Goal: Information Seeking & Learning: Learn about a topic

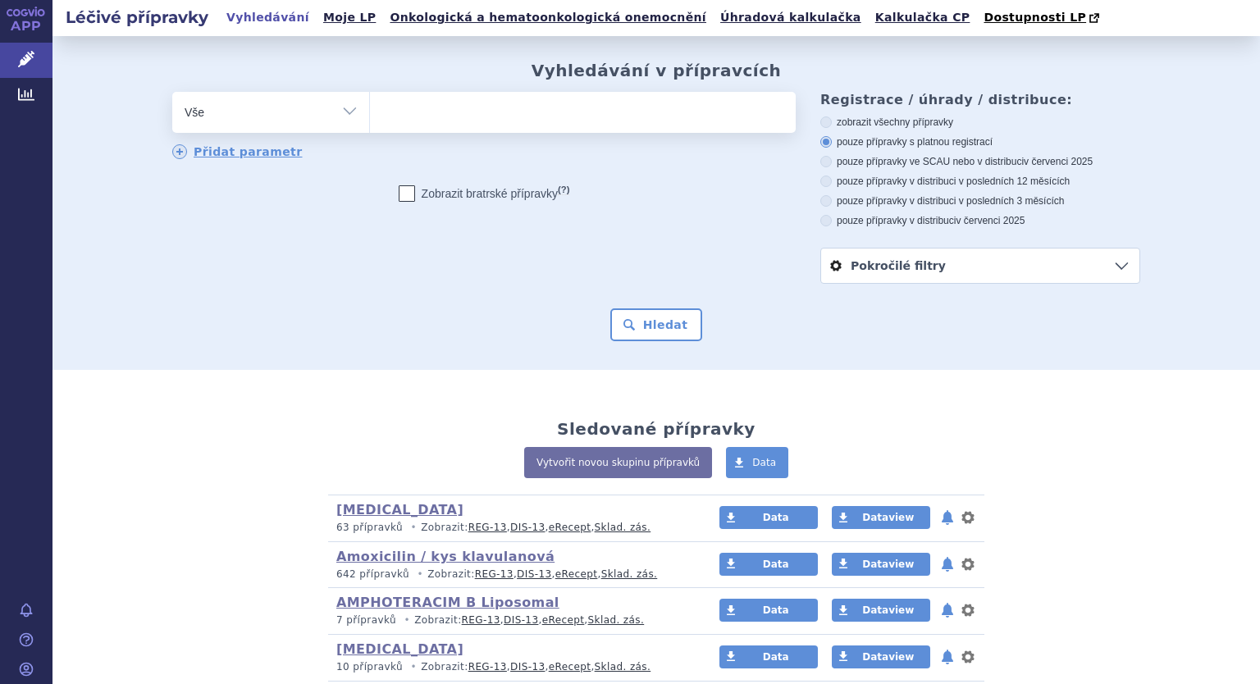
select select "filter-atc-group"
click at [172, 93] on select "Vše Přípravek/SUKL kód MAH VPOIS ATC/Aktivní látka Léková forma Síla" at bounding box center [270, 110] width 197 height 37
click at [462, 116] on ul at bounding box center [583, 109] width 426 height 34
click at [370, 116] on select at bounding box center [369, 111] width 1 height 41
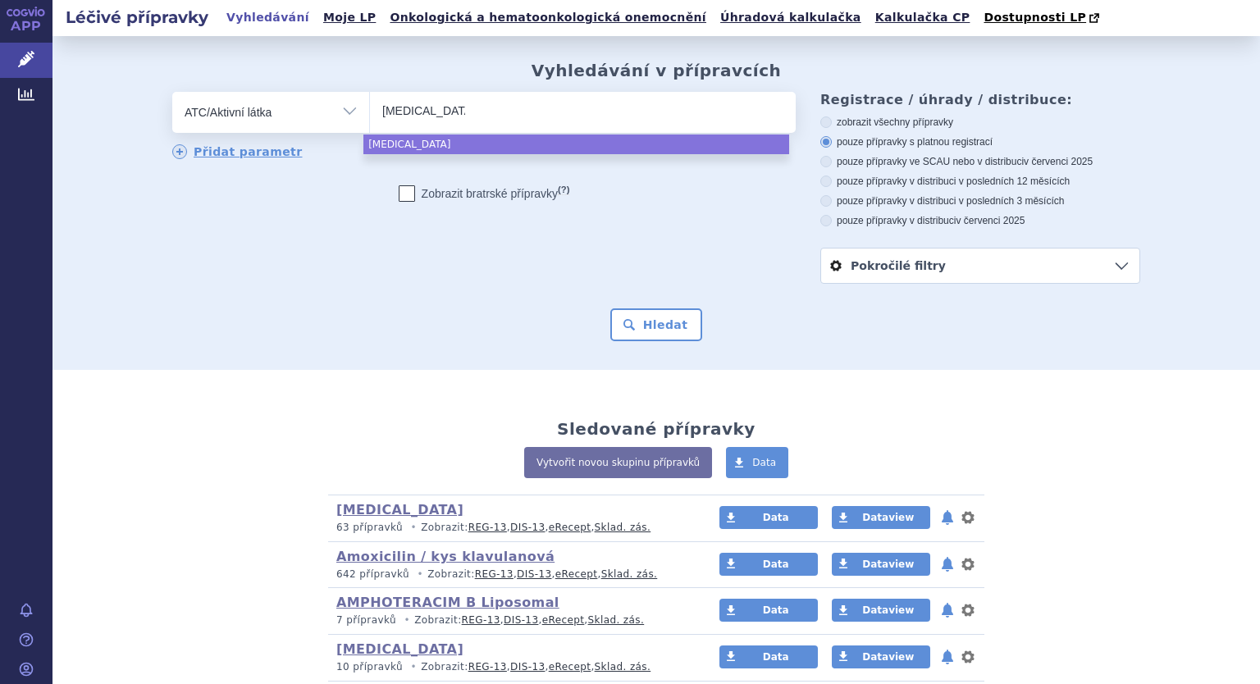
type input "piroxicam"
select select "piroxicam"
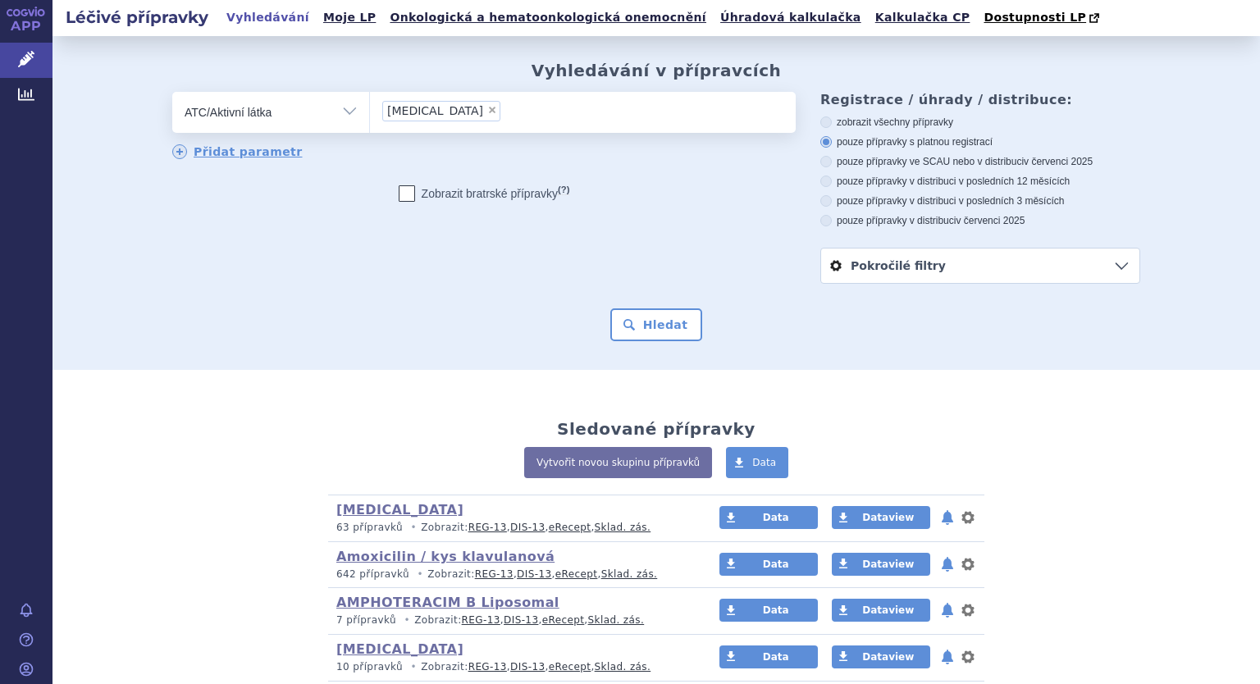
click at [417, 195] on label "Zobrazit bratrské přípravky (?)" at bounding box center [484, 193] width 171 height 16
click at [413, 195] on input "Zobrazit bratrské přípravky (?)" at bounding box center [407, 197] width 11 height 11
checkbox input "true"
click at [657, 341] on button "Hledat" at bounding box center [656, 324] width 93 height 33
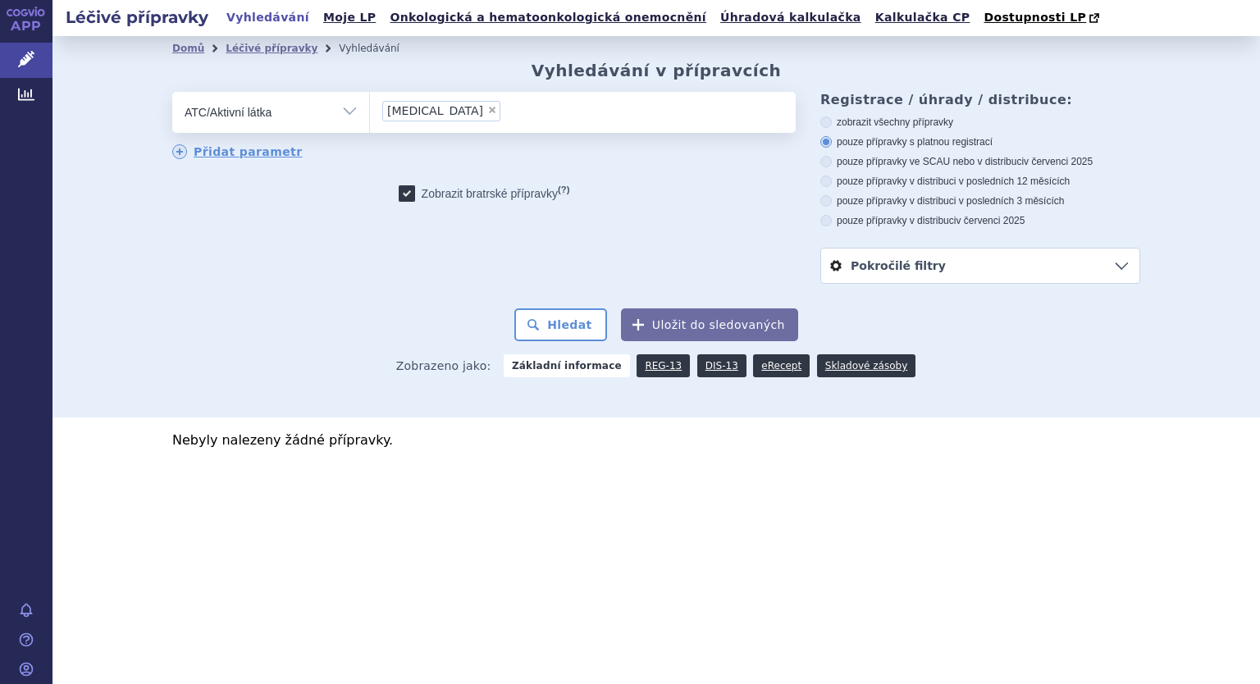
click at [487, 108] on span "×" at bounding box center [492, 110] width 10 height 10
click at [370, 108] on select "piroxicam" at bounding box center [369, 111] width 1 height 41
select select
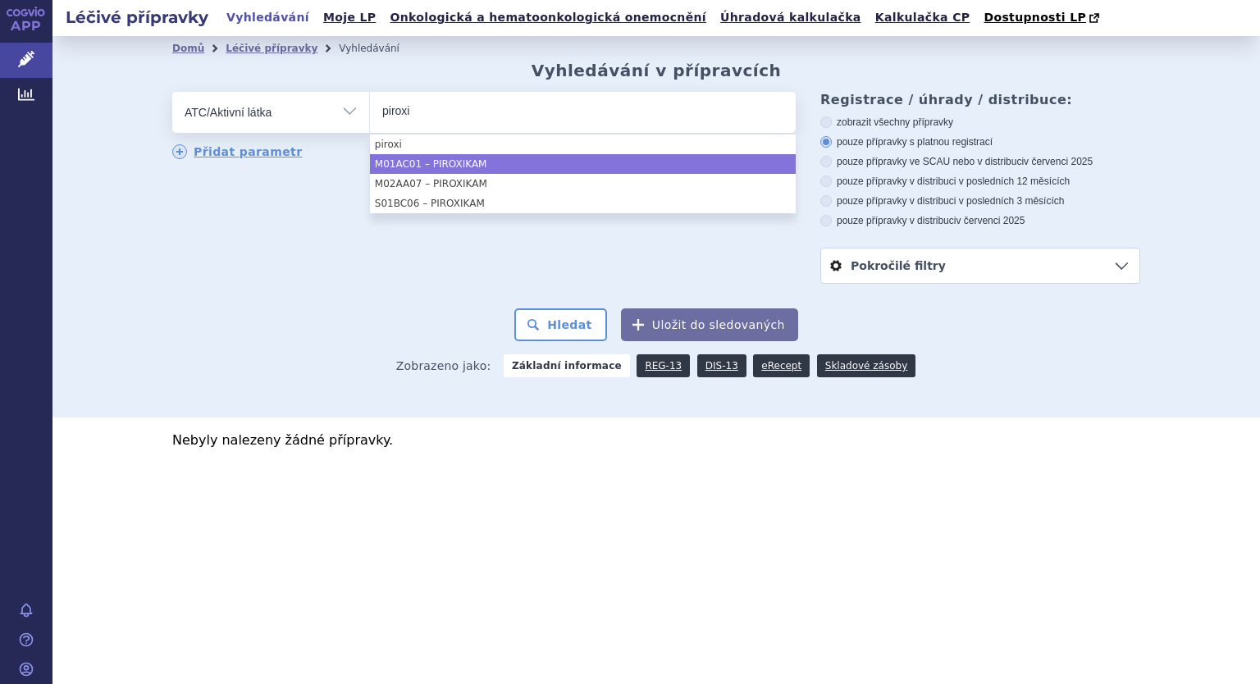
type input "piroxi"
select select "M01AC01"
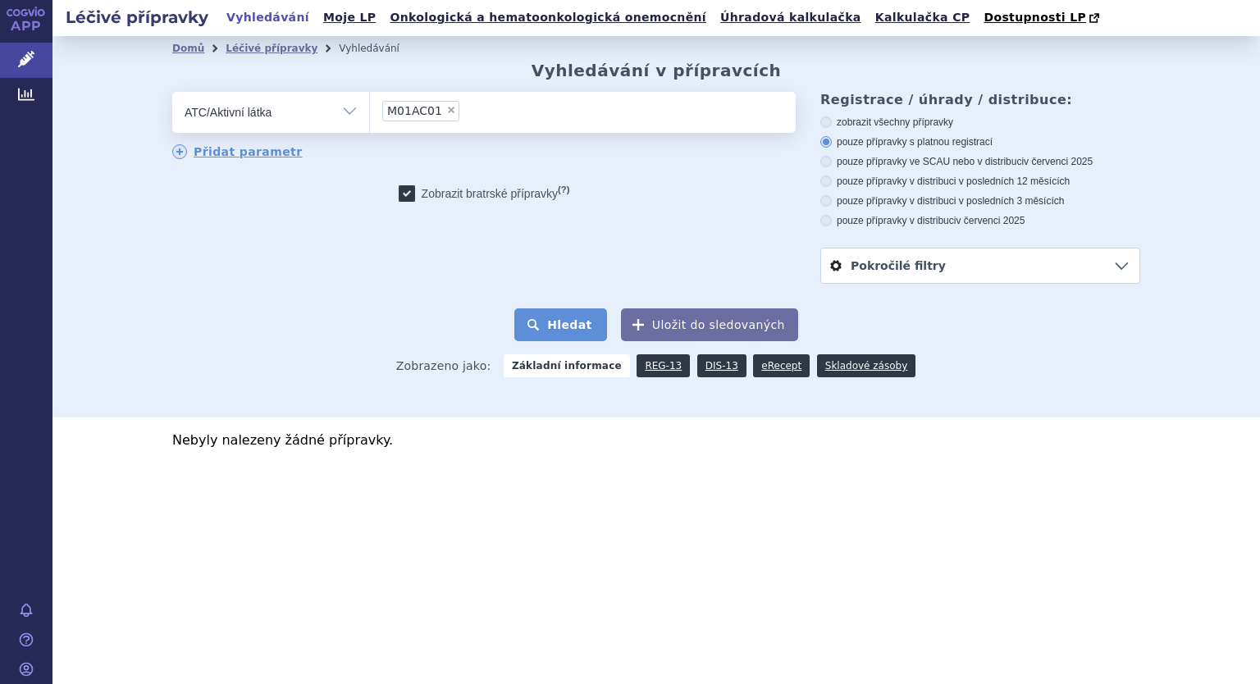
click at [568, 337] on button "Hledat" at bounding box center [560, 324] width 93 height 33
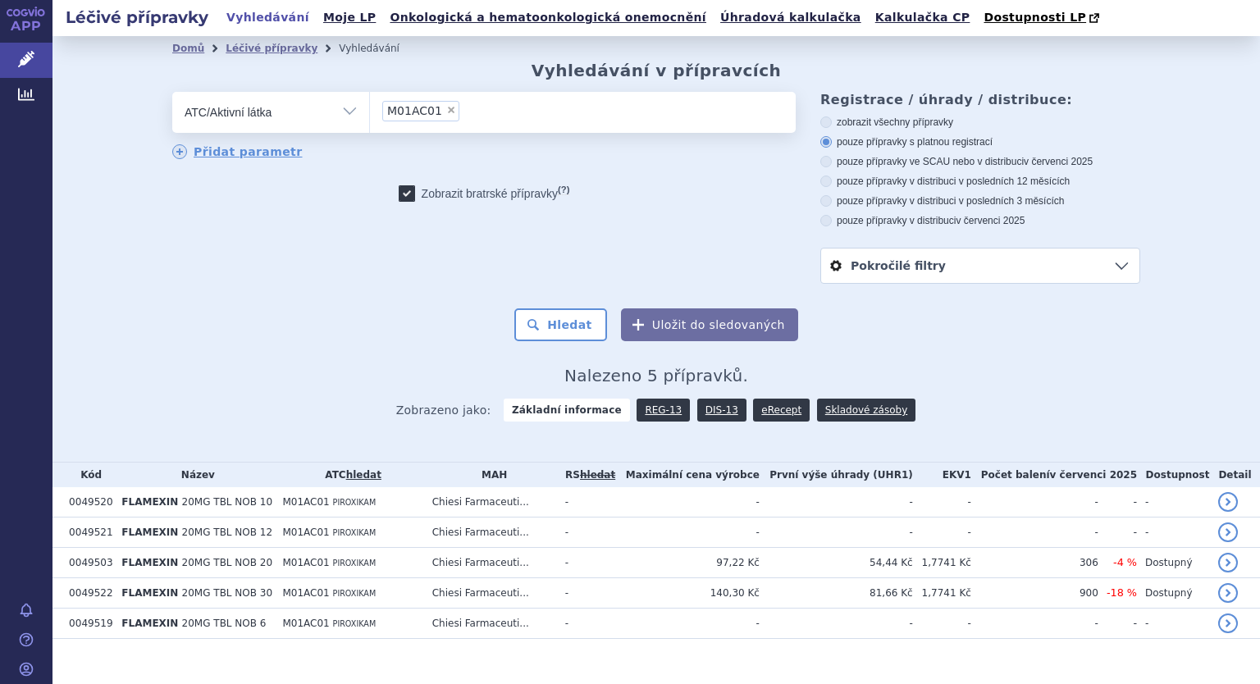
click at [399, 193] on icon at bounding box center [407, 193] width 16 height 16
click at [402, 193] on input "Zobrazit bratrské přípravky (?)" at bounding box center [407, 197] width 11 height 11
checkbox input "false"
click at [446, 109] on span "×" at bounding box center [451, 110] width 10 height 10
click at [370, 109] on select "M01AC01" at bounding box center [369, 111] width 1 height 41
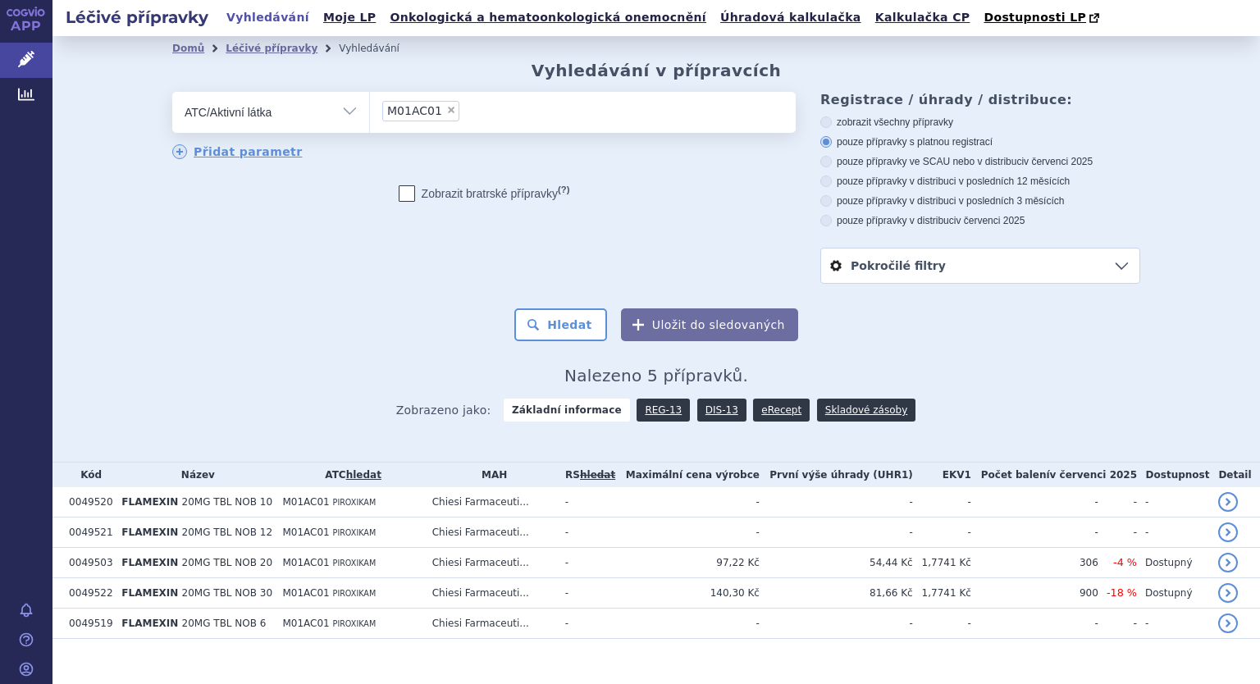
select select
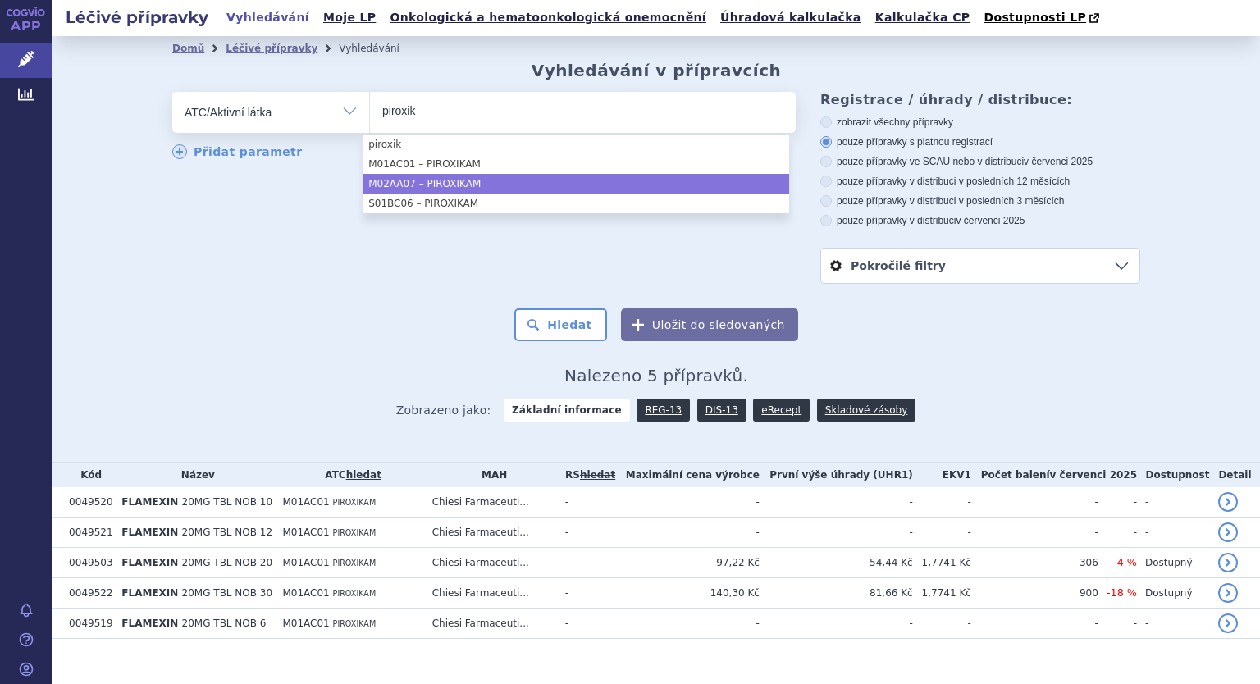
type input "piroxik"
select select "M02AA07"
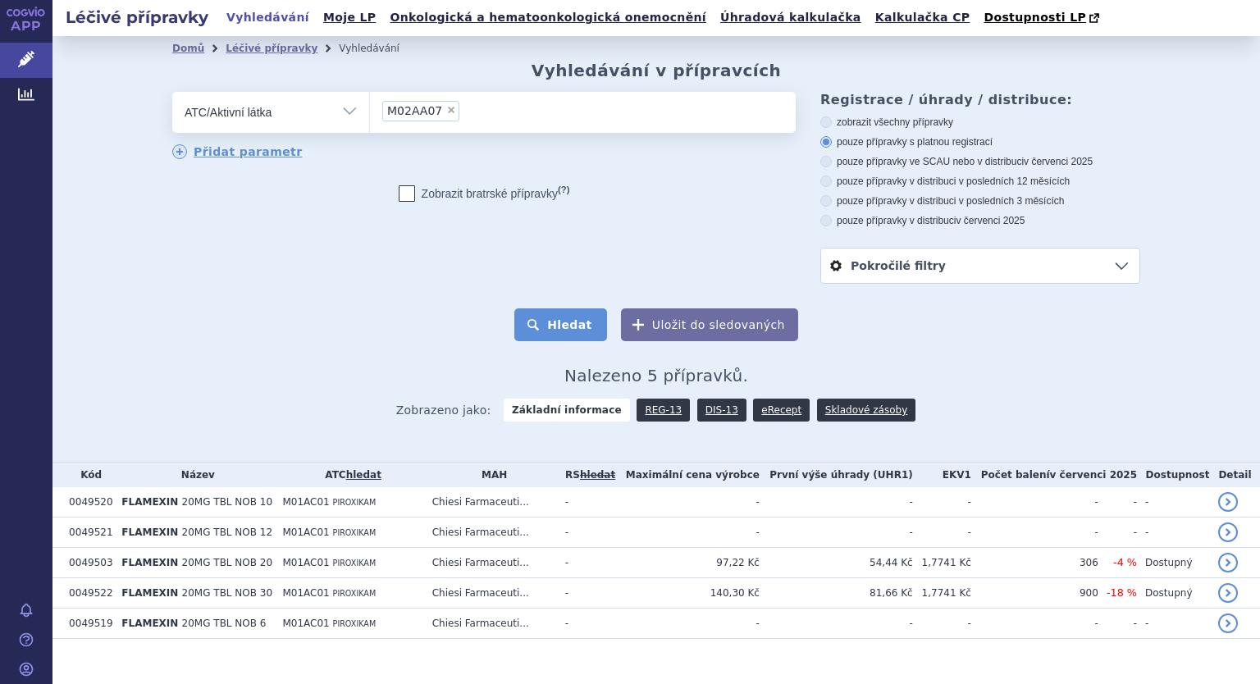
click at [532, 312] on button "Hledat" at bounding box center [560, 324] width 93 height 33
click at [569, 320] on button "Hledat" at bounding box center [560, 324] width 93 height 33
click at [446, 110] on span "×" at bounding box center [451, 110] width 10 height 10
click at [370, 110] on select "M02AA07" at bounding box center [369, 111] width 1 height 41
select select
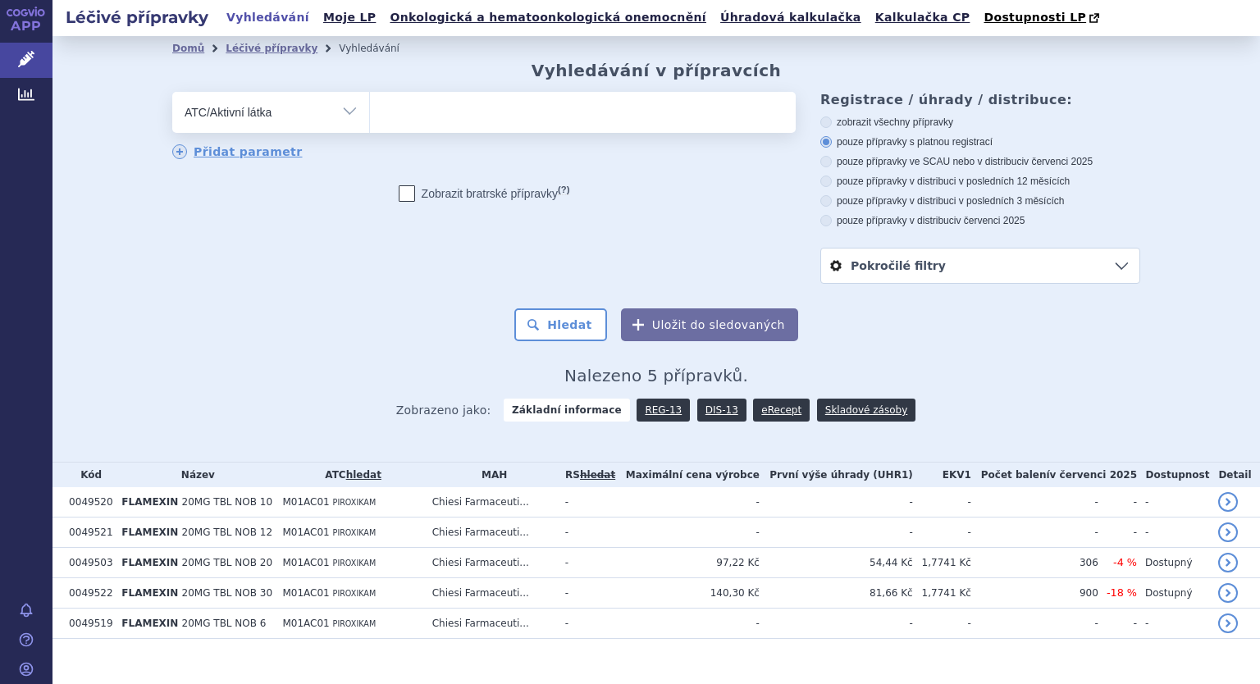
click at [440, 110] on ul at bounding box center [583, 109] width 426 height 34
click at [370, 110] on select at bounding box center [369, 111] width 1 height 41
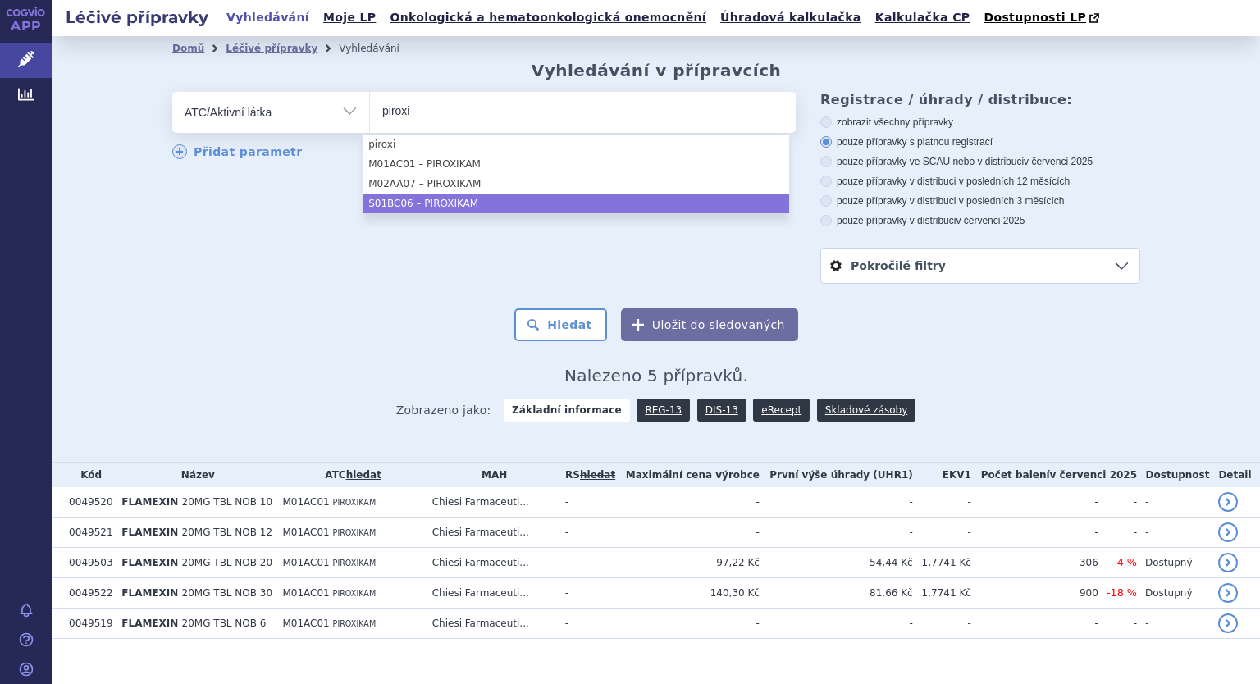
type input "piroxi"
select select "S01BC06"
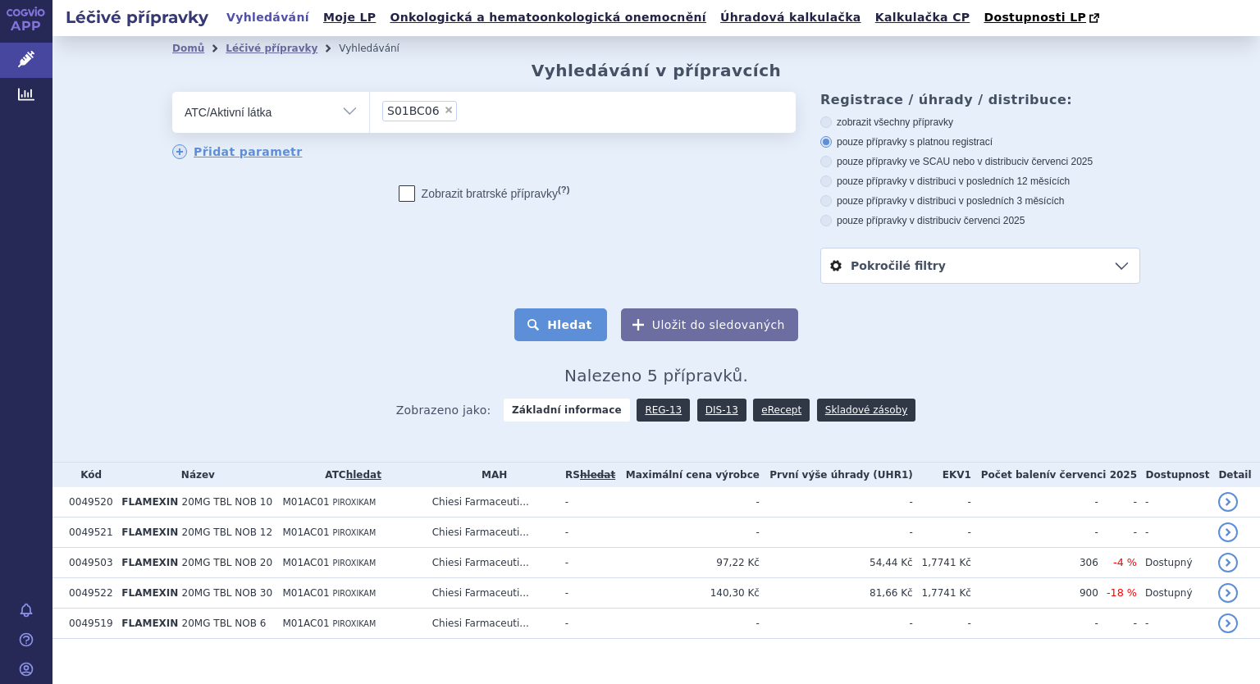
click at [569, 312] on button "Hledat" at bounding box center [560, 324] width 93 height 33
click at [446, 198] on label "Zobrazit [DEMOGRAPHIC_DATA] přípravky (?)" at bounding box center [484, 193] width 171 height 16
click at [413, 198] on input "Zobrazit [DEMOGRAPHIC_DATA] přípravky (?)" at bounding box center [407, 197] width 11 height 11
checkbox input "true"
click at [564, 332] on button "Hledat" at bounding box center [560, 324] width 93 height 33
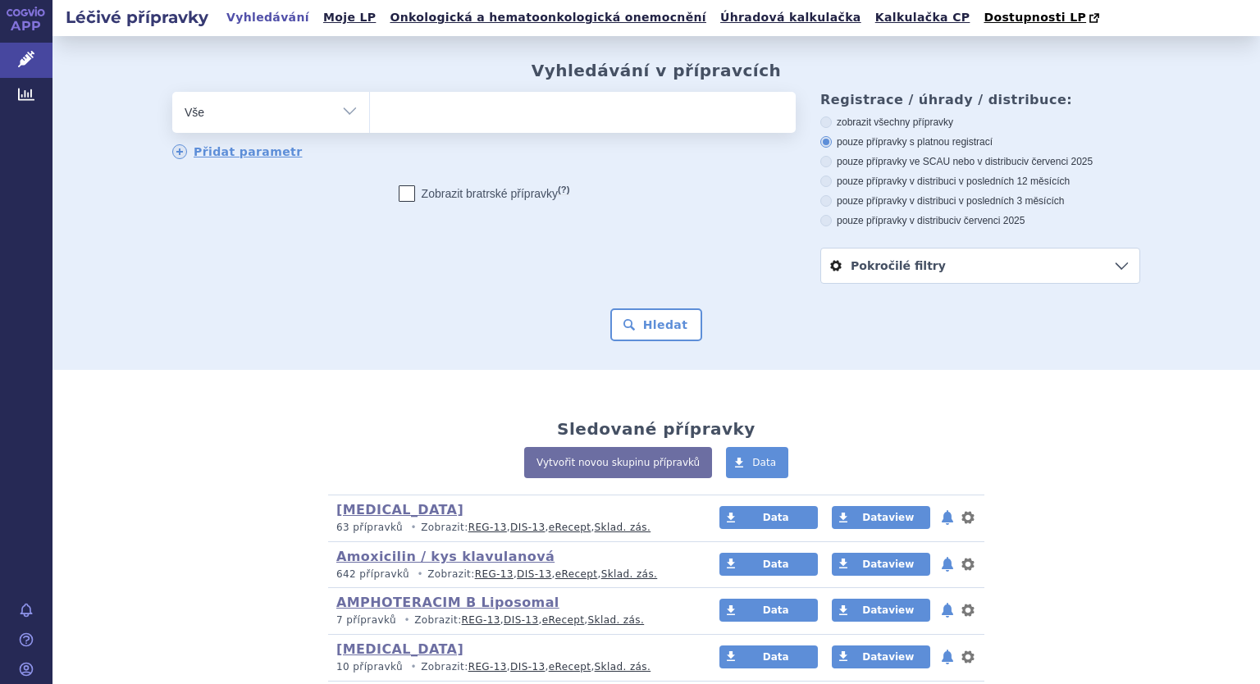
click at [470, 105] on ul at bounding box center [583, 109] width 426 height 34
click at [370, 105] on select at bounding box center [369, 111] width 1 height 41
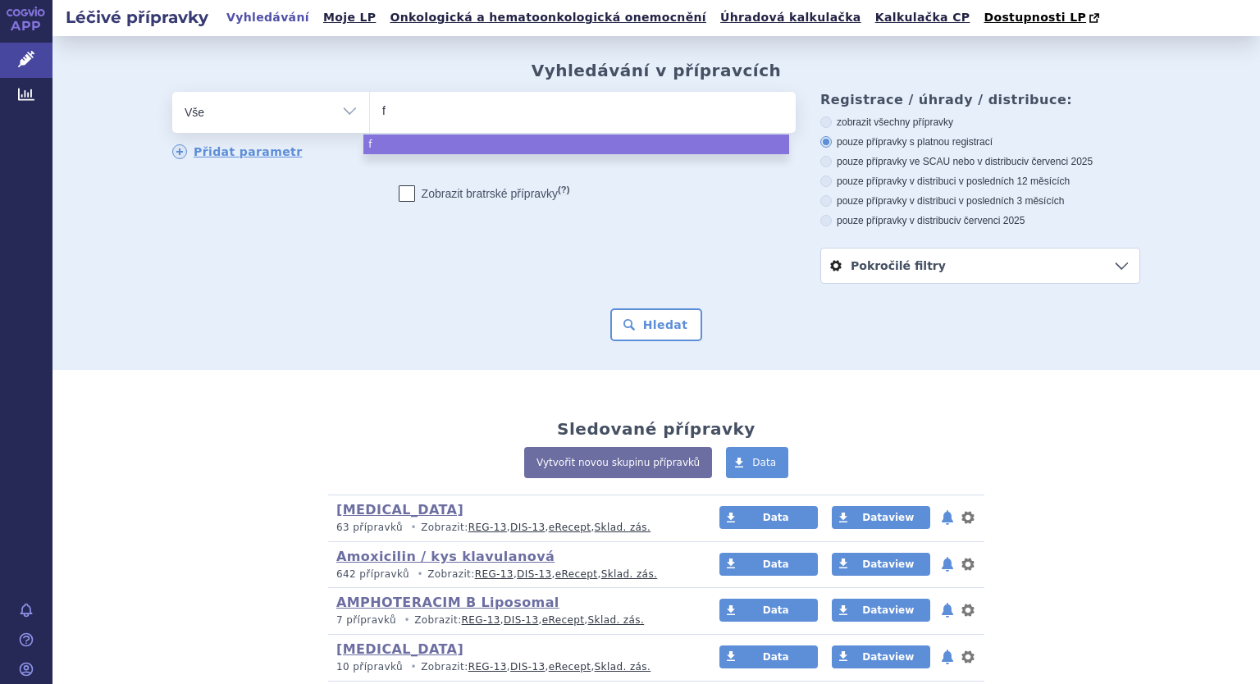
type input "fl"
type input "flam"
type input "flame"
type input "flamex"
type input "flamexin"
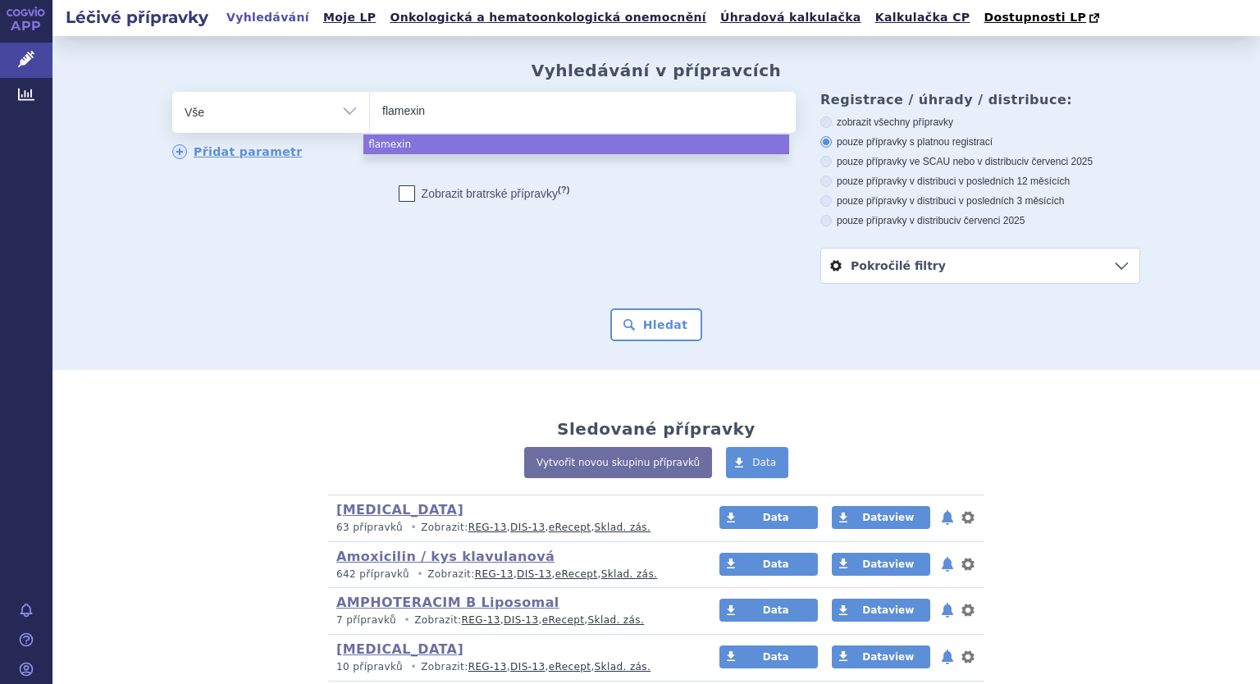
select select "flamexin"
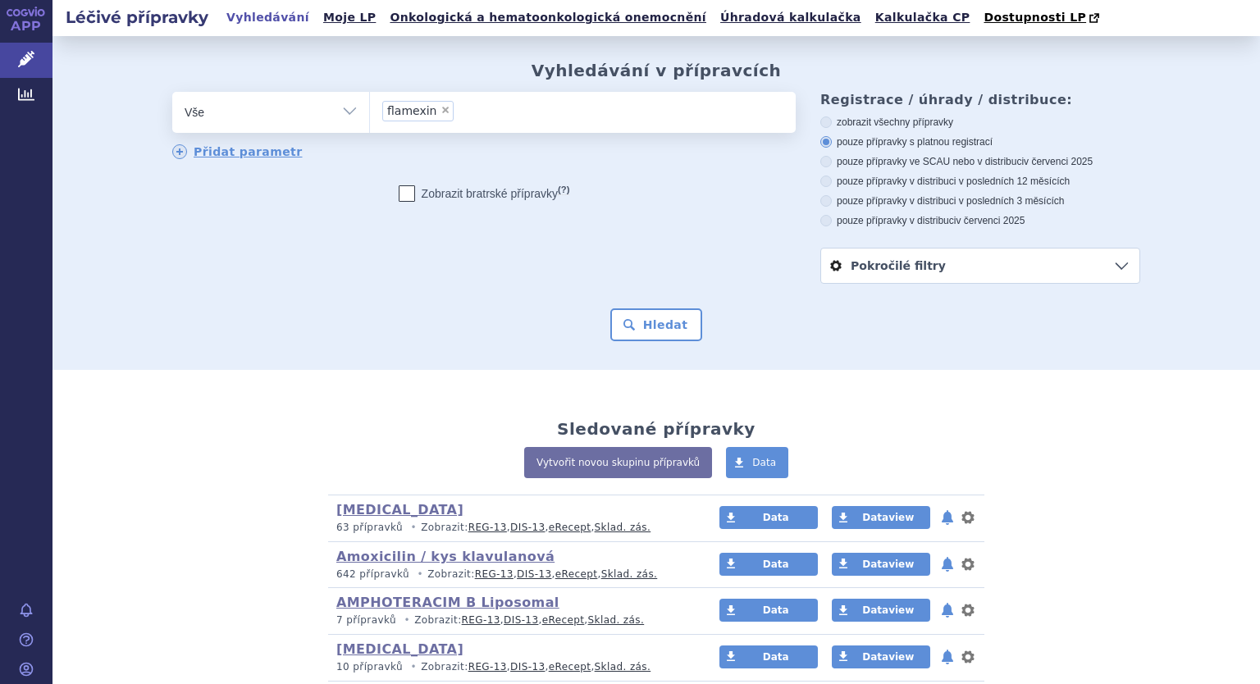
click at [437, 198] on label "Zobrazit bratrské přípravky (?)" at bounding box center [484, 193] width 171 height 16
click at [413, 198] on input "Zobrazit bratrské přípravky (?)" at bounding box center [407, 197] width 11 height 11
checkbox input "true"
click at [655, 327] on button "Hledat" at bounding box center [656, 324] width 93 height 33
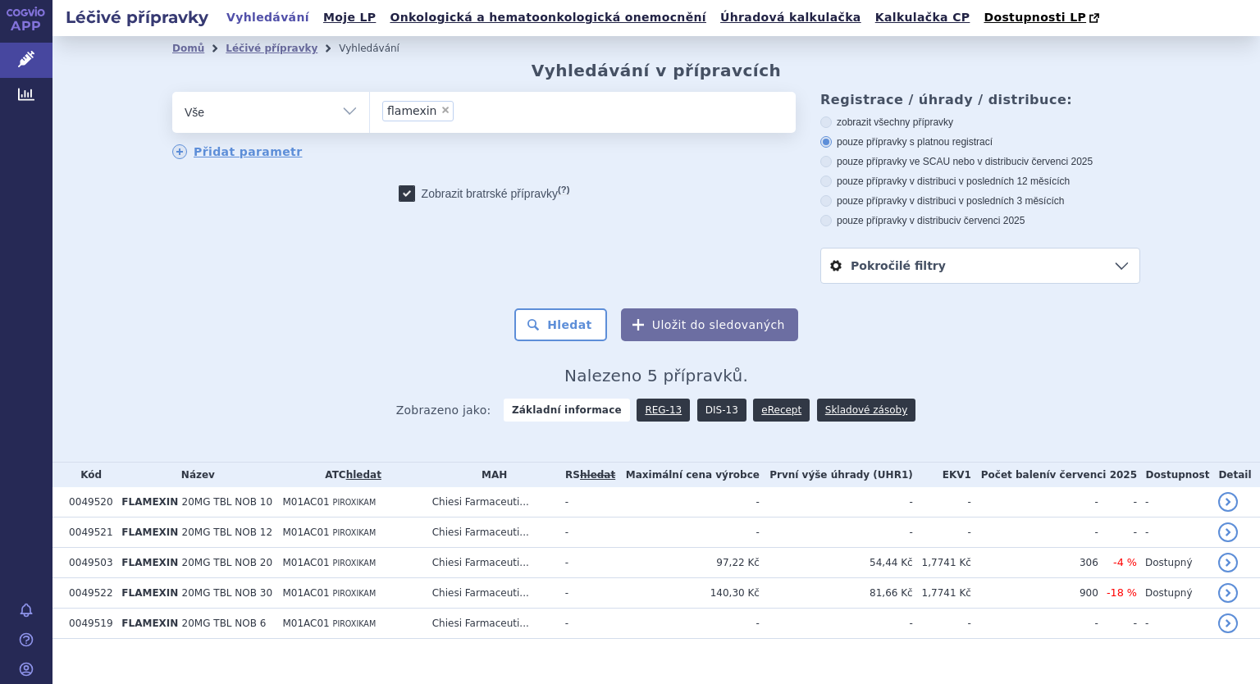
click at [703, 406] on link "DIS-13" at bounding box center [721, 410] width 49 height 23
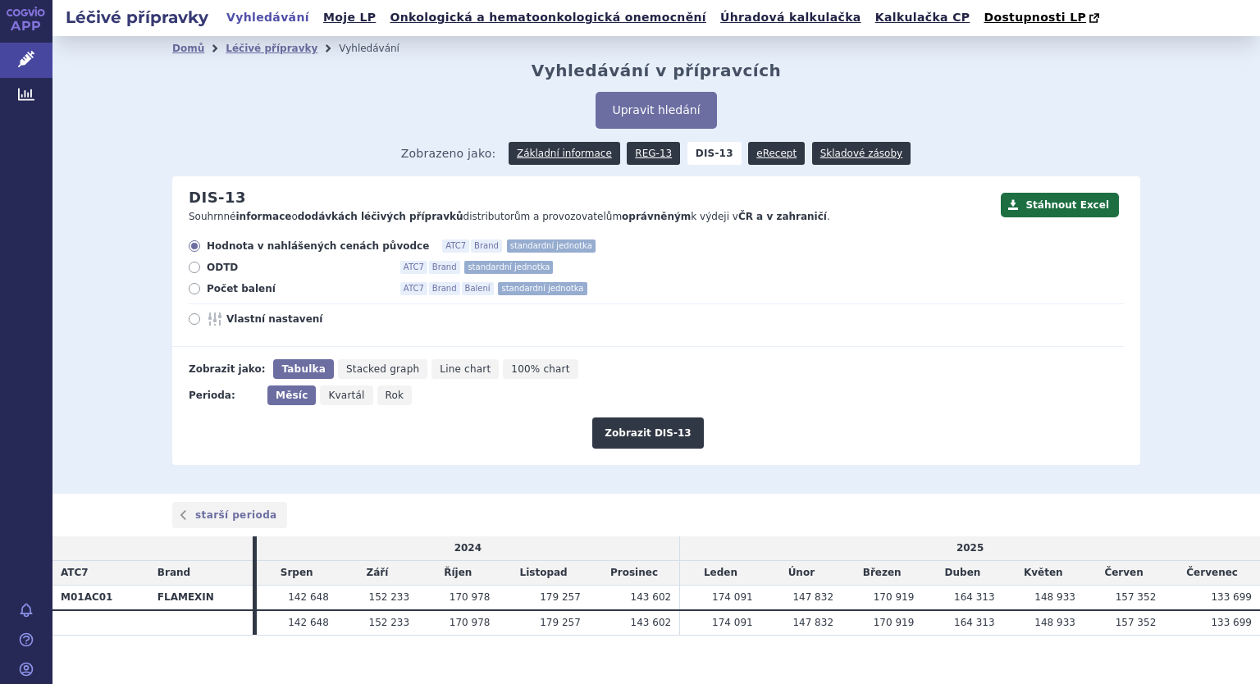
click at [189, 286] on icon at bounding box center [194, 288] width 11 height 11
click at [190, 286] on input "Počet balení ATC7 Brand Balení standardní jednotka" at bounding box center [195, 290] width 11 height 11
radio input "true"
click at [189, 319] on icon at bounding box center [194, 318] width 11 height 11
click at [190, 319] on input "Vlastní nastavení" at bounding box center [195, 321] width 11 height 11
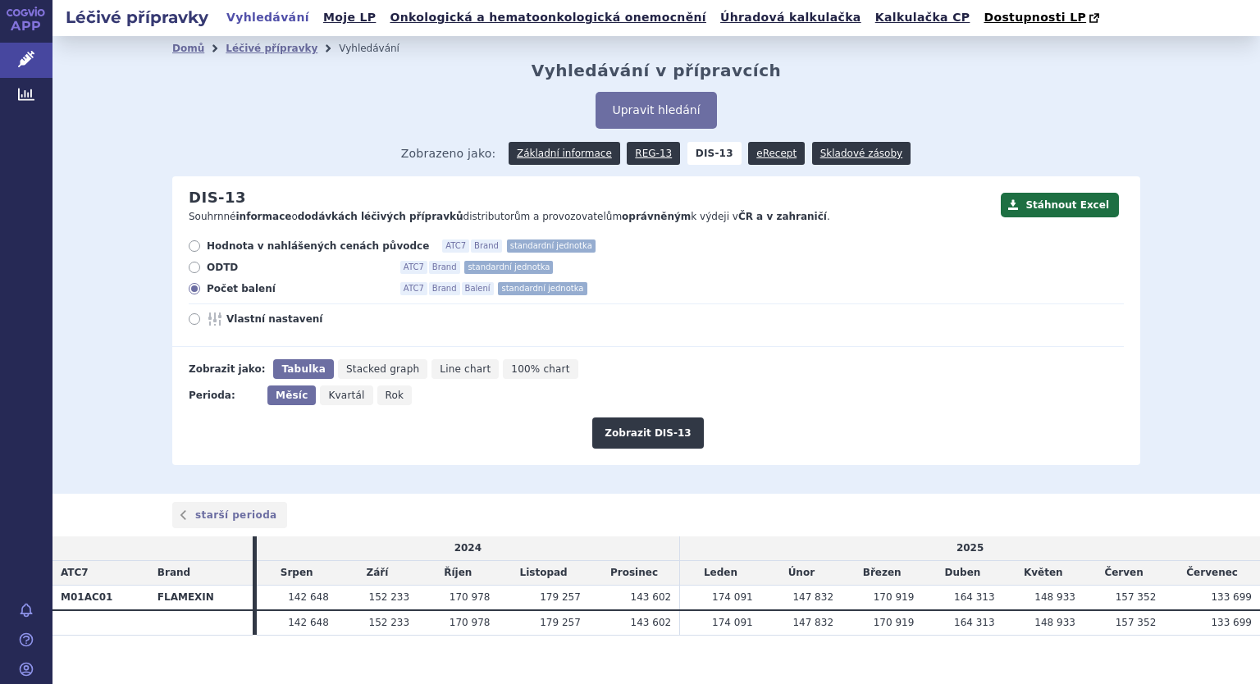
radio input "true"
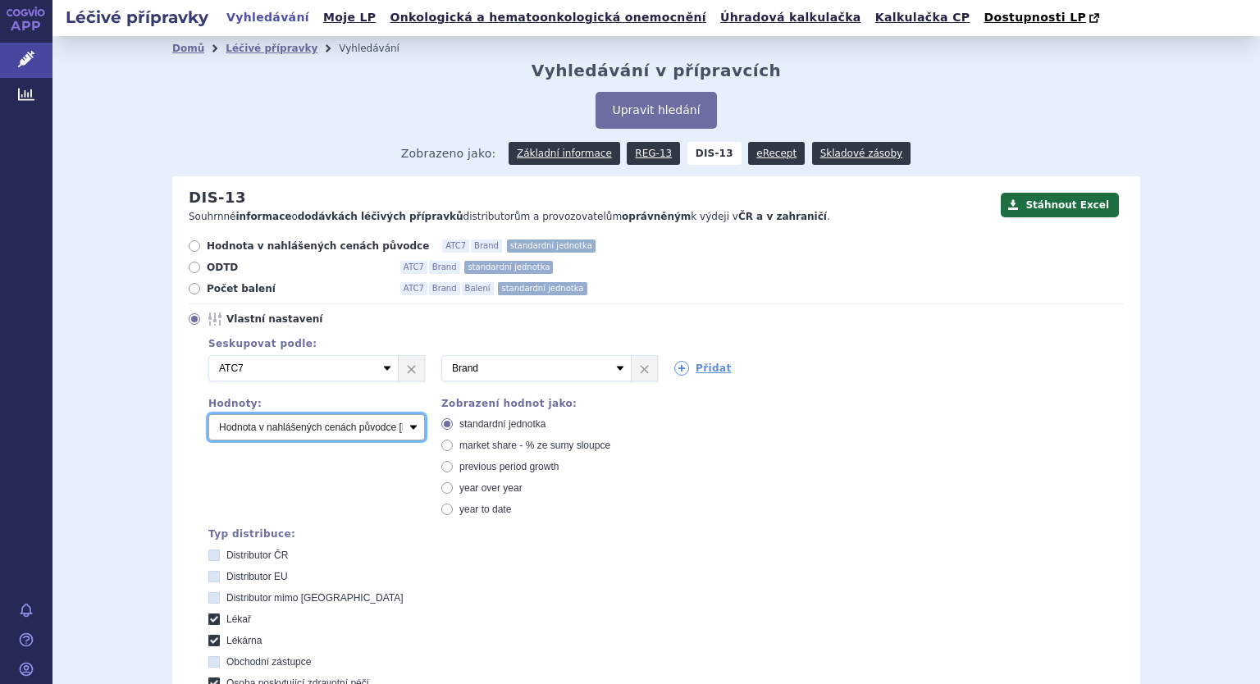
click at [266, 424] on select "Počet balení Hodnota v nahlášených cenách původce [DIS-13] Hodnota v maximálníc…" at bounding box center [316, 427] width 217 height 26
select select "packages"
click at [208, 415] on select "Počet balení Hodnota v nahlášených cenách původce [DIS-13] Hodnota v maximálníc…" at bounding box center [316, 427] width 217 height 26
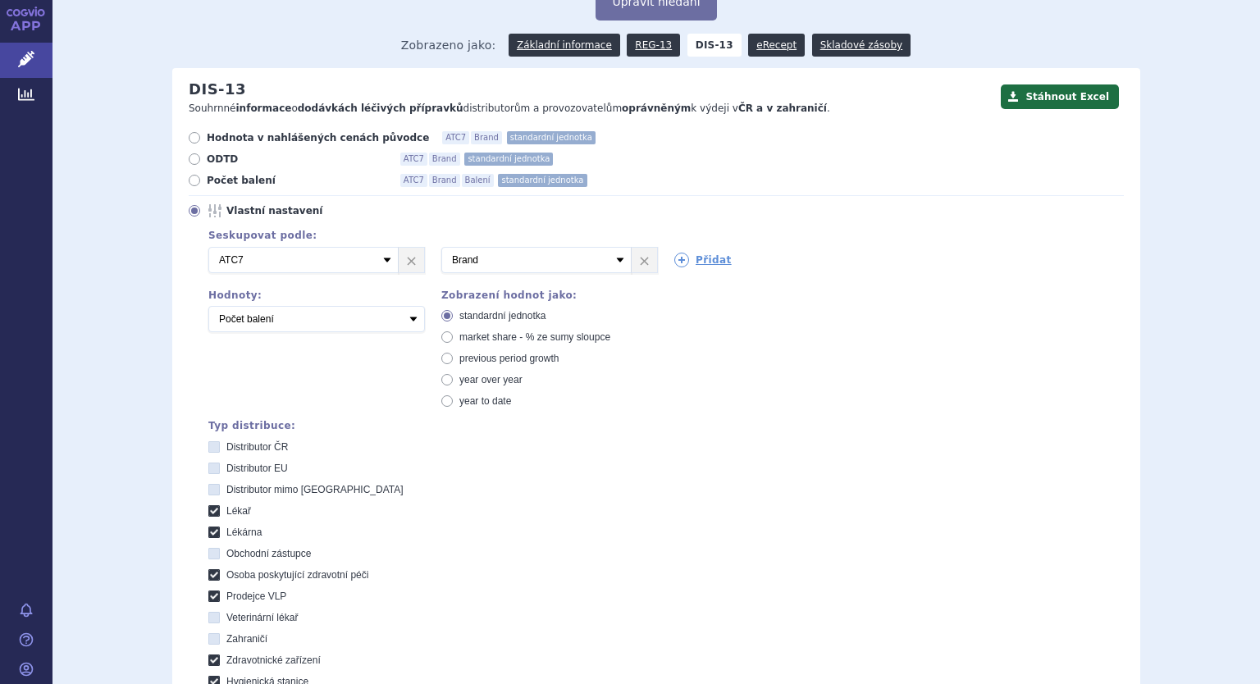
scroll to position [410, 0]
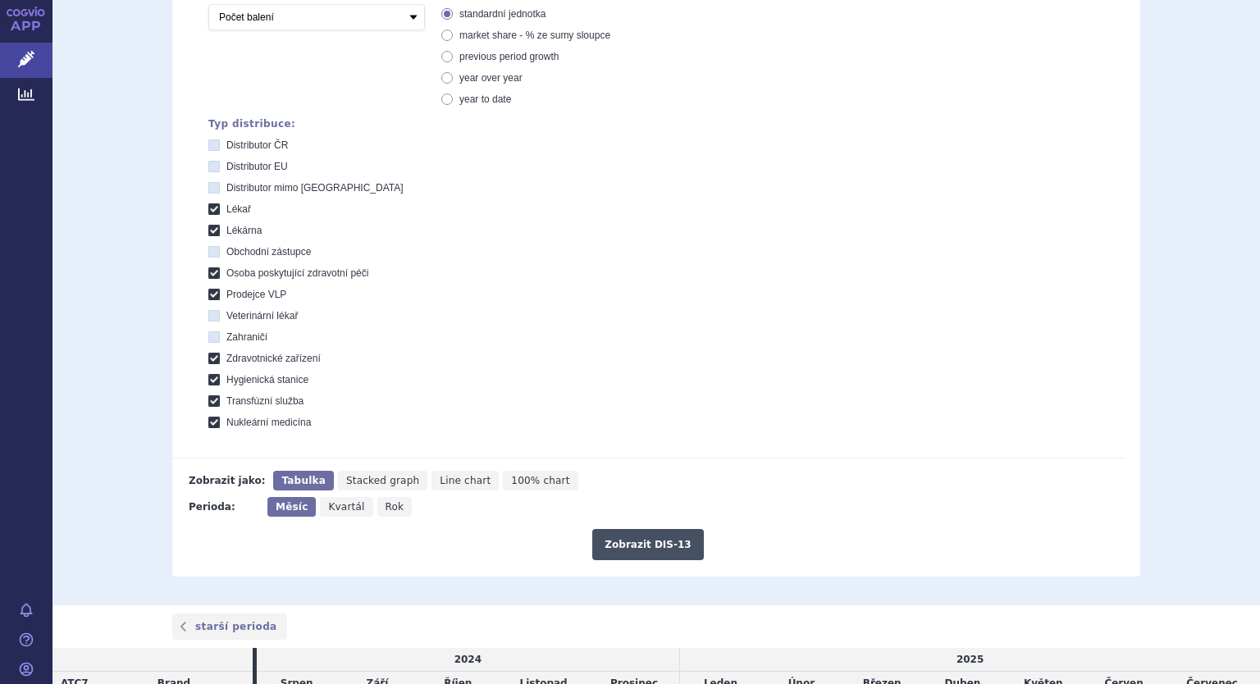
click at [617, 546] on button "Zobrazit DIS-13" at bounding box center [647, 544] width 111 height 31
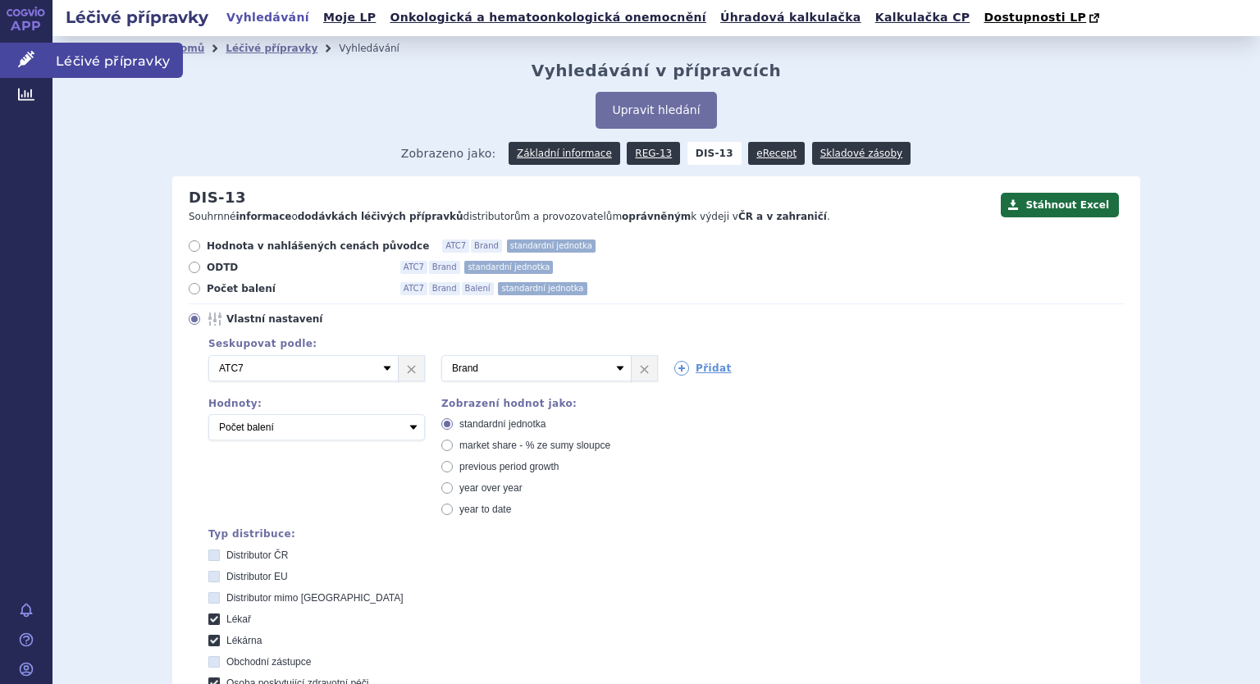
click at [23, 43] on link "Léčivé přípravky" at bounding box center [26, 60] width 53 height 34
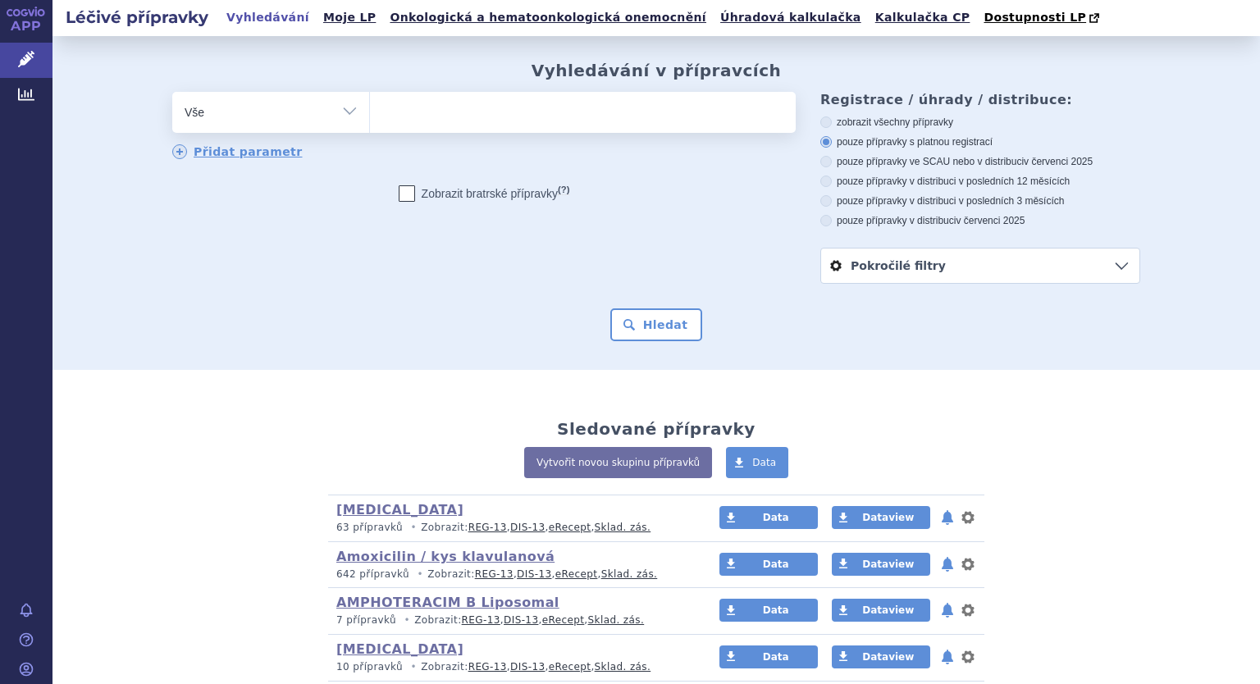
click at [390, 121] on ul at bounding box center [583, 109] width 426 height 34
click at [370, 121] on select at bounding box center [369, 111] width 1 height 41
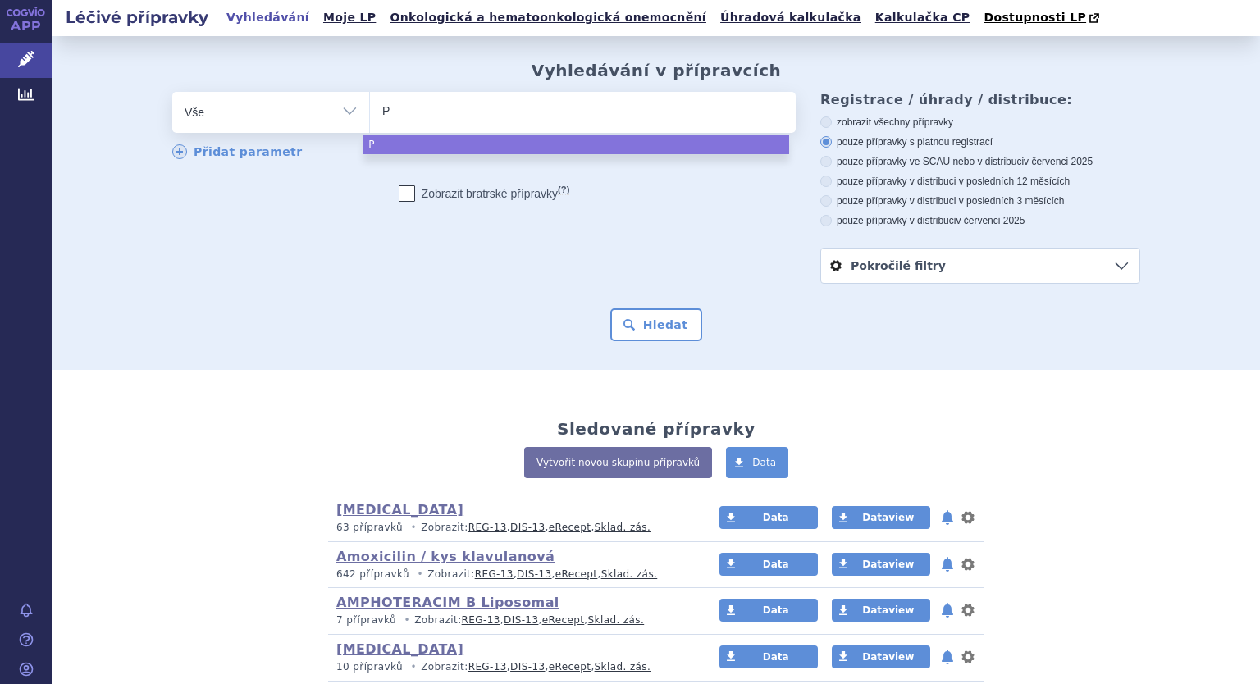
type input "Pi"
type input "Pir"
type input "[PERSON_NAME]"
type input "Pirox"
type input "Piroxi"
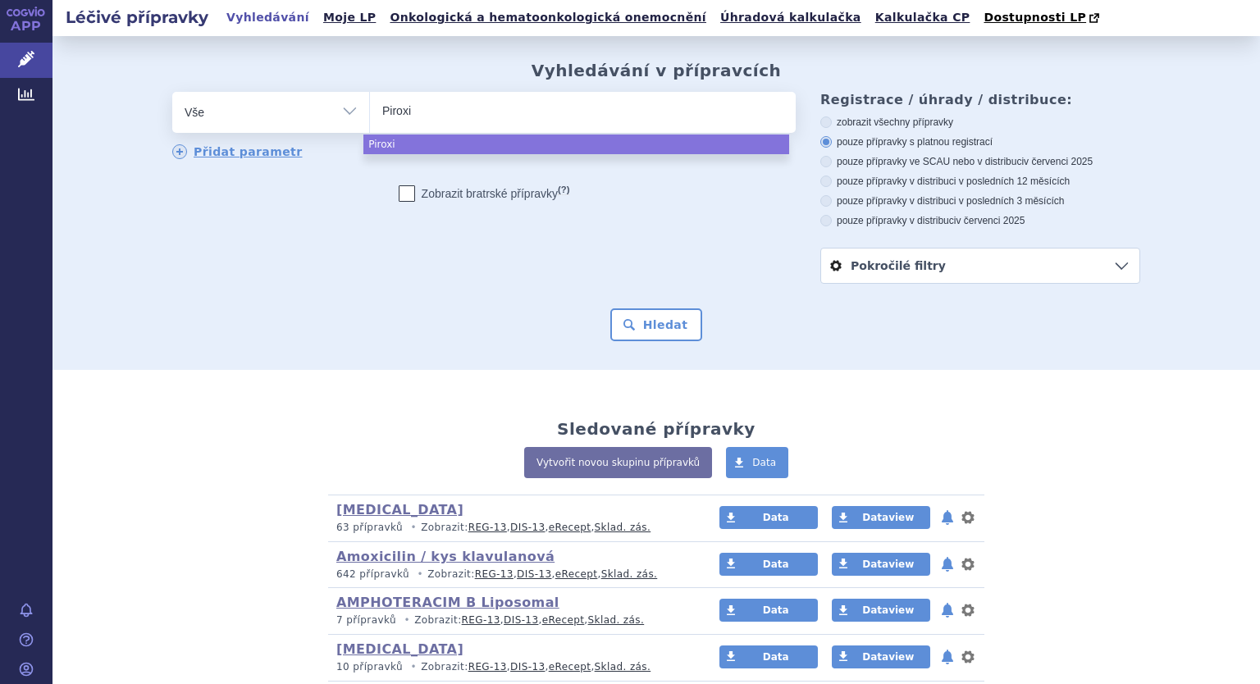
type input "Piroxic"
type input "Piroxica"
type input "Piroxicam"
select select "Piroxicam"
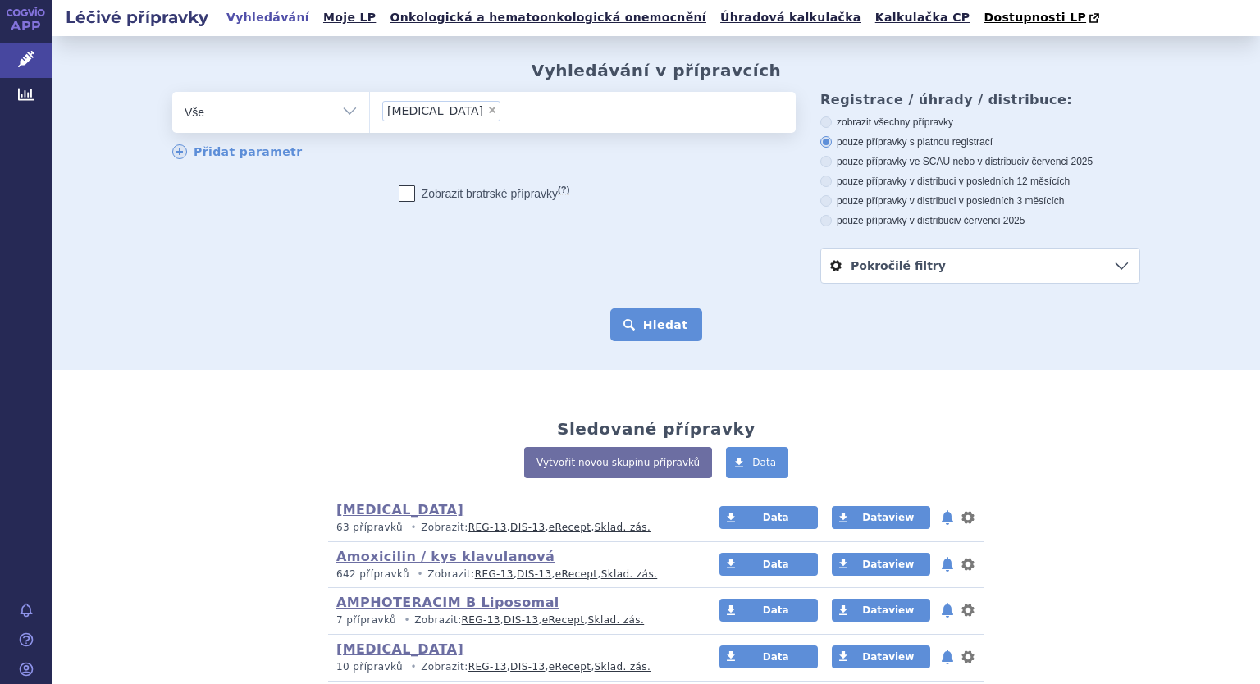
click at [679, 332] on button "Hledat" at bounding box center [656, 324] width 93 height 33
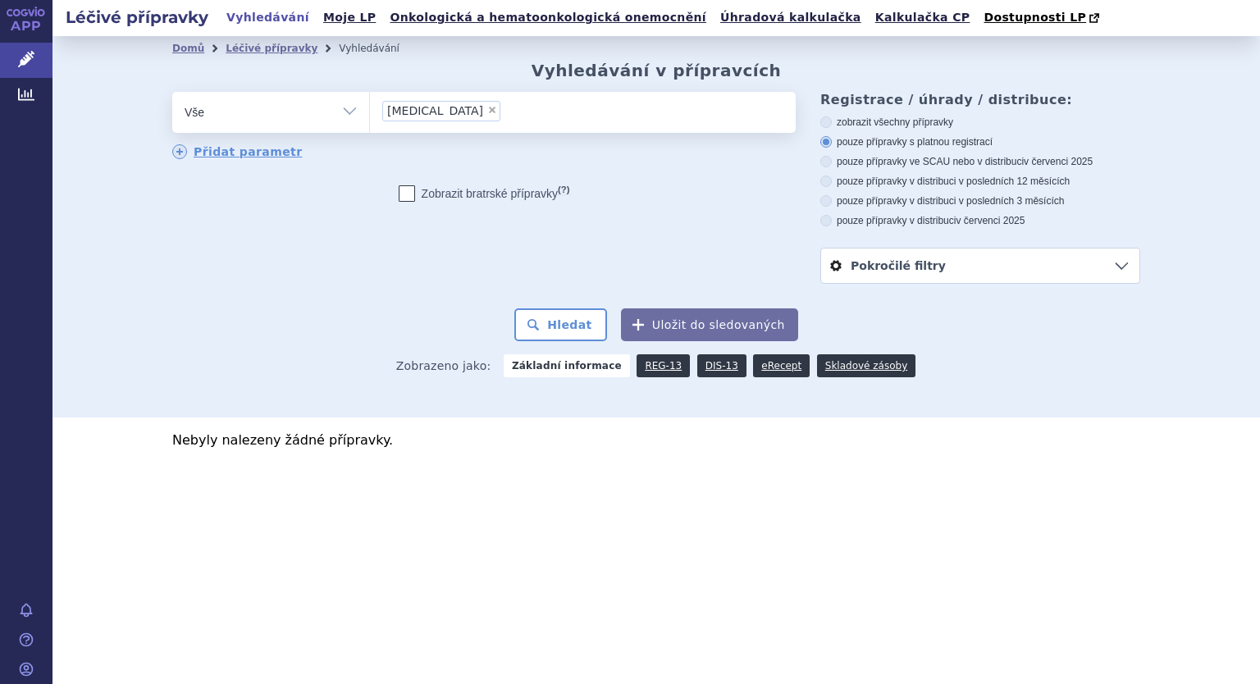
click at [449, 103] on li "× [MEDICAL_DATA]" at bounding box center [441, 111] width 118 height 21
click at [370, 103] on select "[MEDICAL_DATA]" at bounding box center [369, 111] width 1 height 41
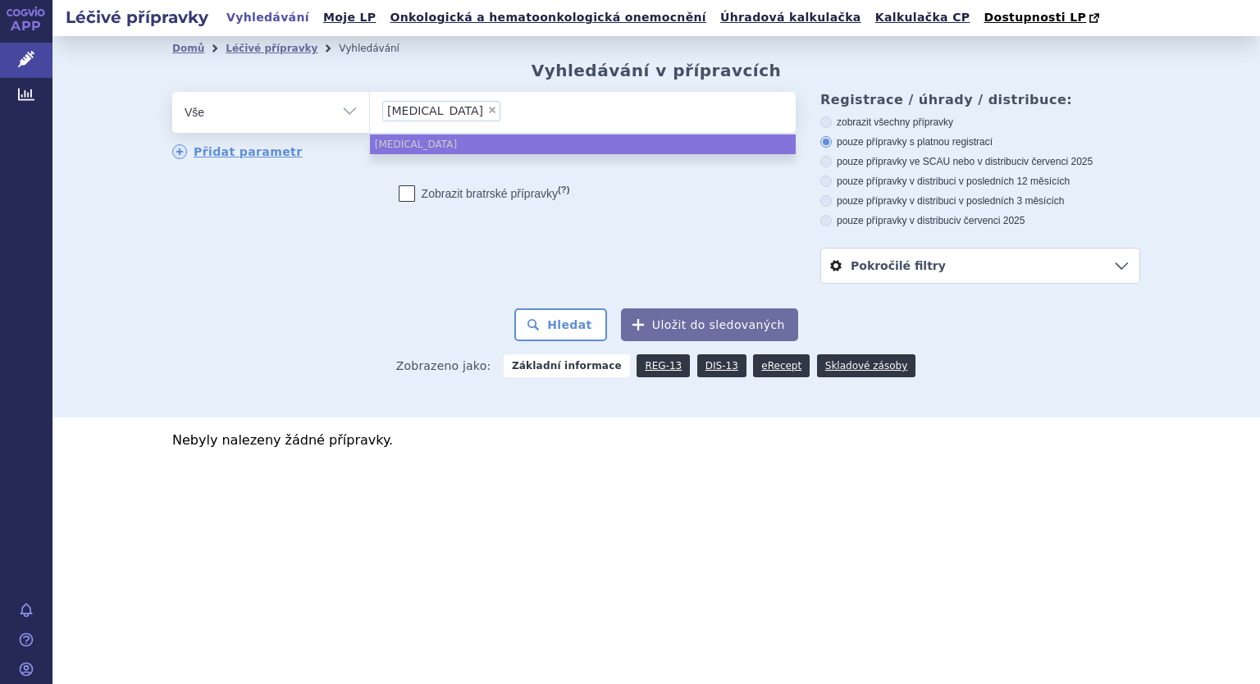
click at [487, 111] on span "×" at bounding box center [492, 110] width 10 height 10
click at [370, 111] on select "[MEDICAL_DATA]" at bounding box center [369, 111] width 1 height 41
select select
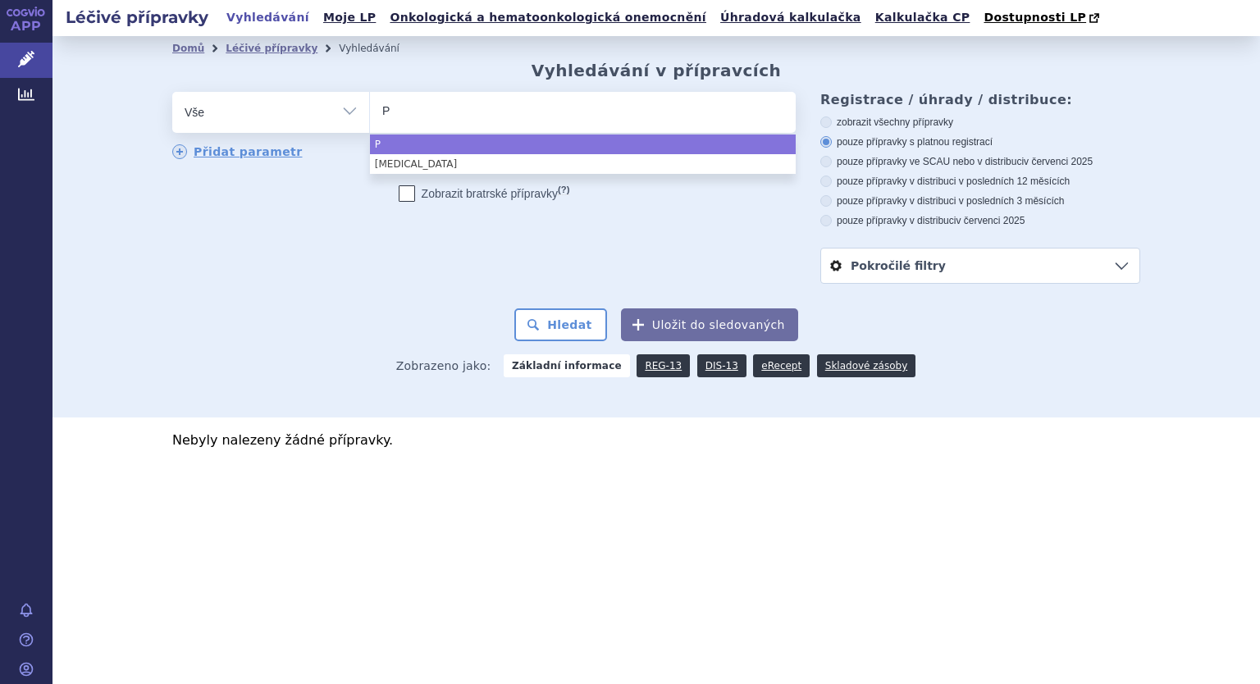
type input "PI"
type input "PIr"
type input "[PERSON_NAME]"
type input "PIrox"
type input "PIroxi"
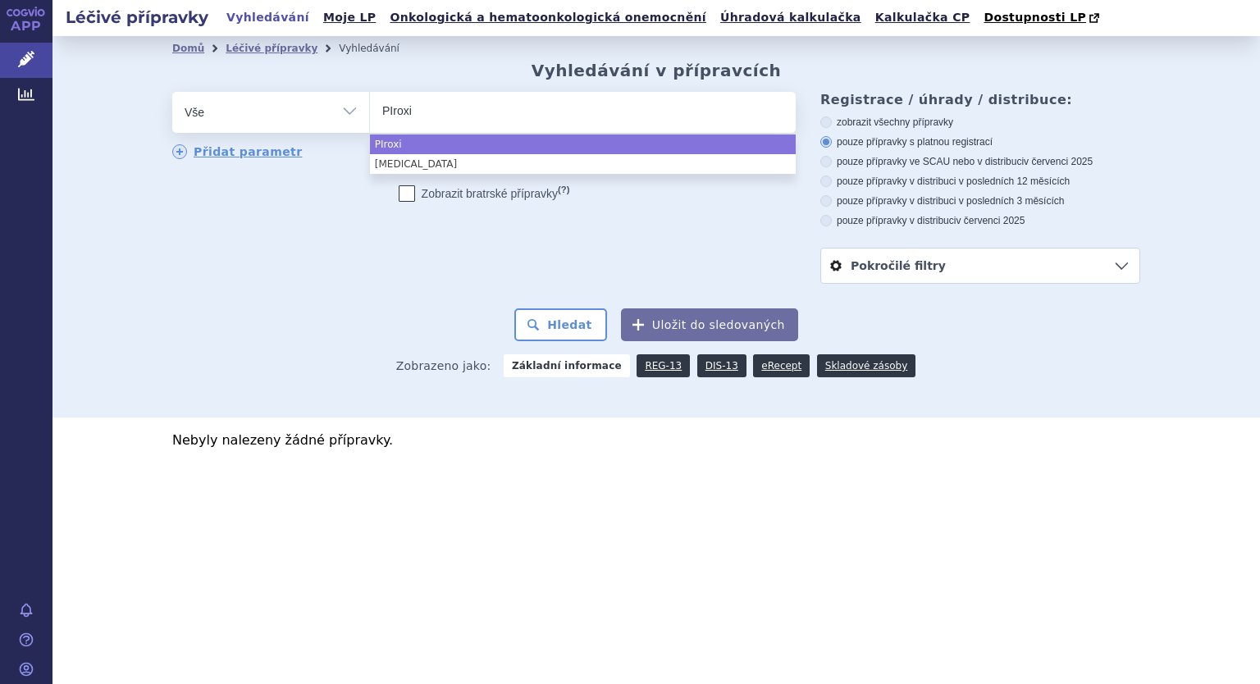
type input "PIroxic"
type input "PIroxica"
type input "[MEDICAL_DATA]"
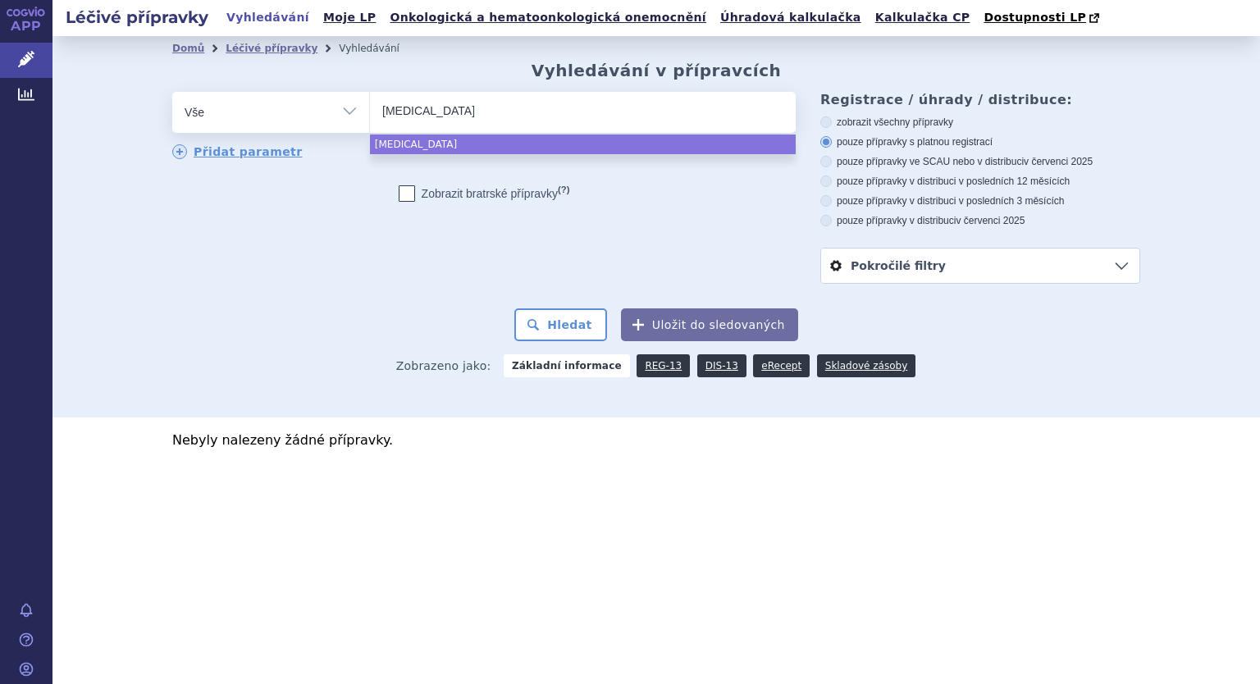
type input "[MEDICAL_DATA] s"
type input "[MEDICAL_DATA] sa"
type input "[MEDICAL_DATA] san"
type input "[MEDICAL_DATA] sand"
type input "[MEDICAL_DATA] [PERSON_NAME]"
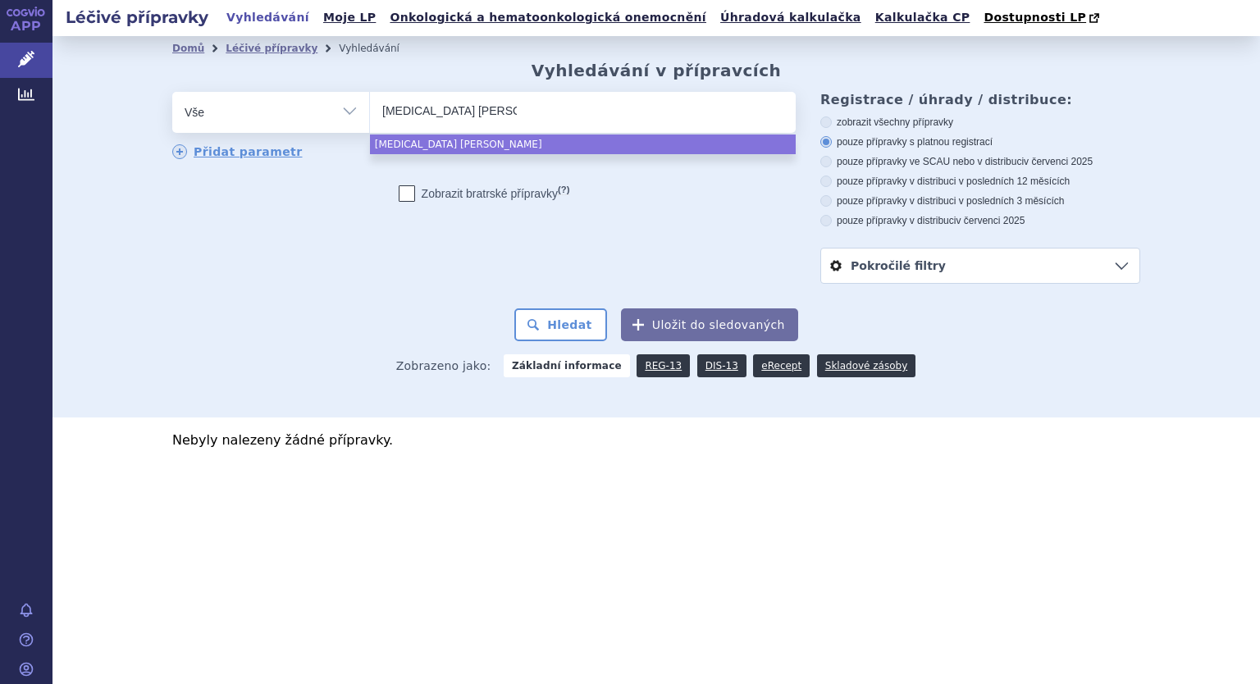
type input "[MEDICAL_DATA] sandoz"
select select "[MEDICAL_DATA] sandoz"
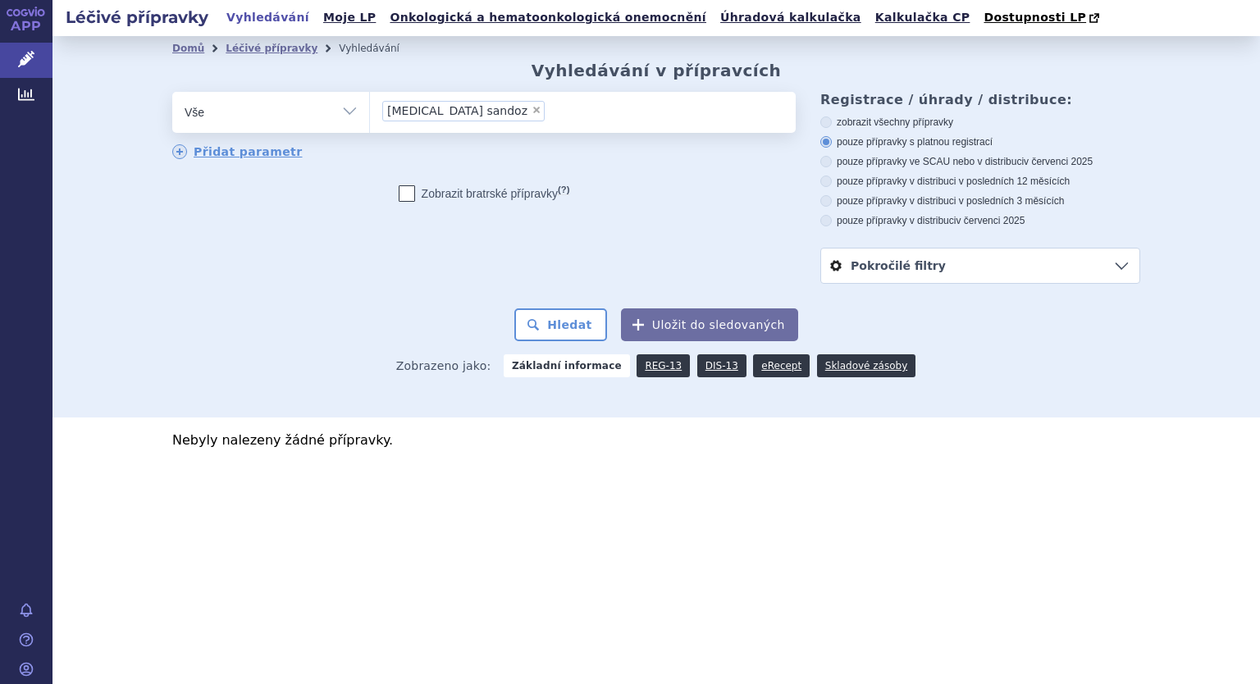
click at [509, 194] on label "Zobrazit [DEMOGRAPHIC_DATA] přípravky (?)" at bounding box center [484, 193] width 171 height 16
click at [413, 194] on input "Zobrazit [DEMOGRAPHIC_DATA] přípravky (?)" at bounding box center [407, 197] width 11 height 11
checkbox input "true"
click at [569, 337] on button "Hledat" at bounding box center [560, 324] width 93 height 33
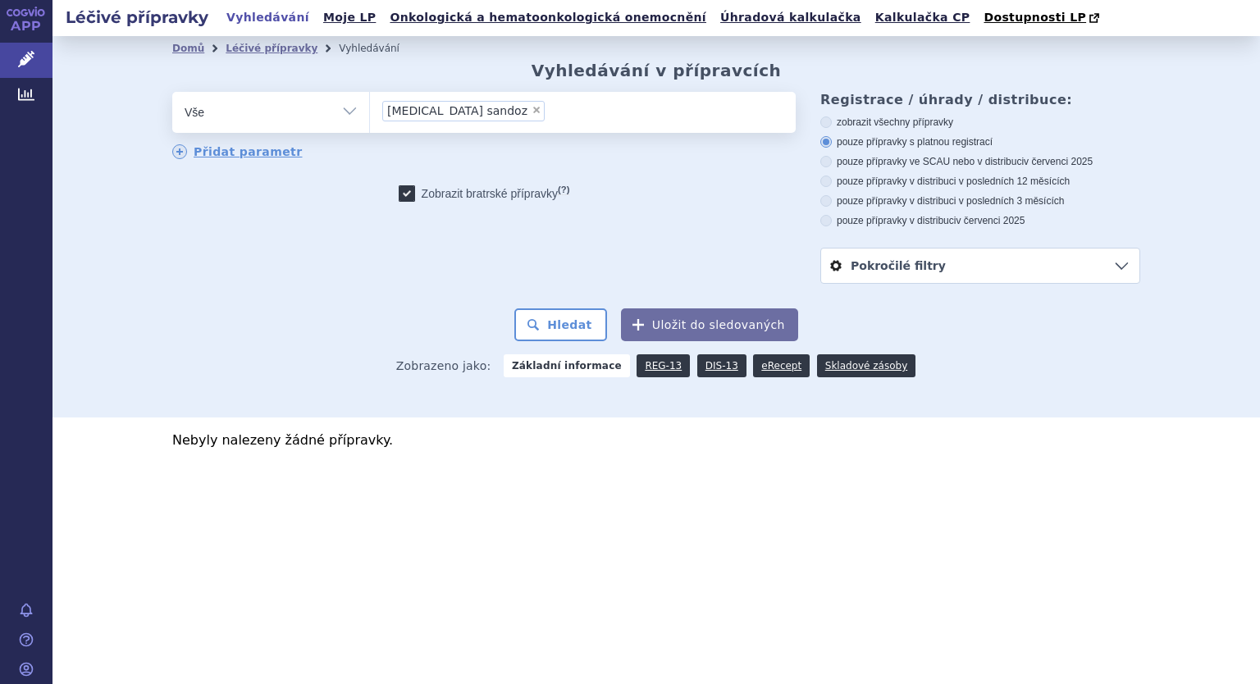
click at [532, 113] on span "×" at bounding box center [537, 110] width 10 height 10
click at [370, 113] on select "[MEDICAL_DATA] sandoz" at bounding box center [369, 111] width 1 height 41
select select
click at [354, 107] on select "Vše Přípravek/SUKL kód MAH VPOIS ATC/Aktivní látka Léková forma Síla" at bounding box center [270, 110] width 197 height 37
select select "filter-atc-group"
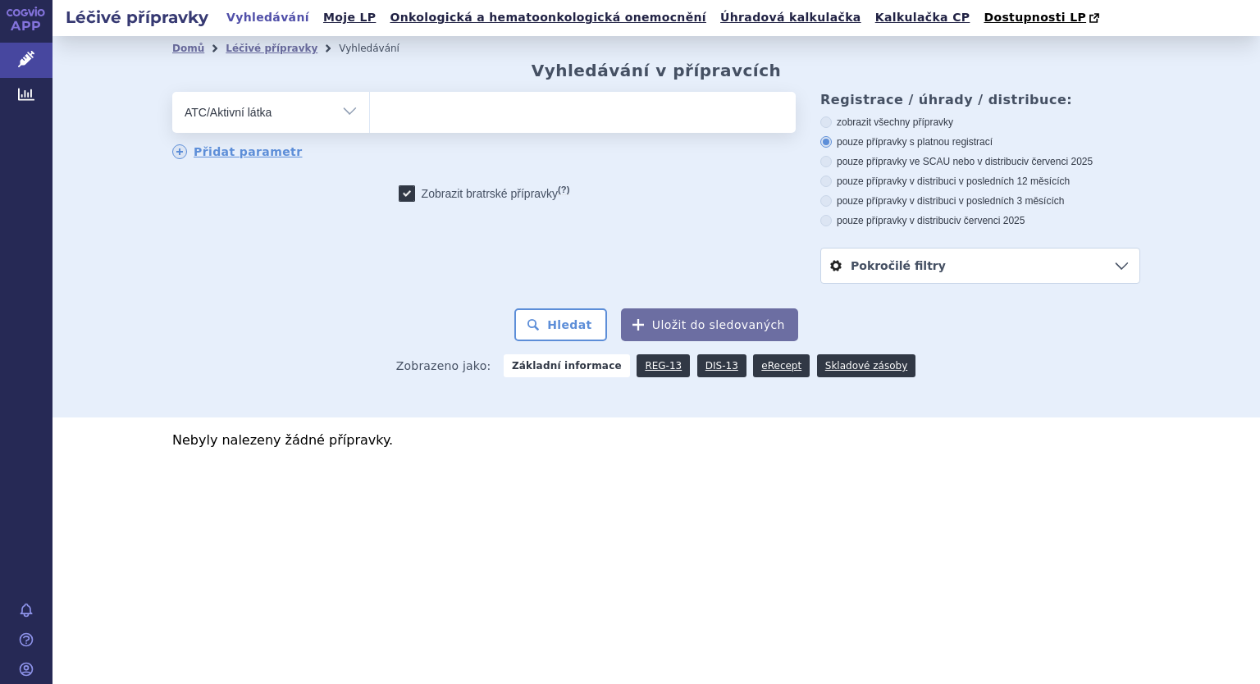
click at [172, 93] on select "Vše Přípravek/SUKL kód MAH VPOIS ATC/Aktivní látka Léková forma Síla" at bounding box center [270, 110] width 197 height 37
click at [400, 111] on ul at bounding box center [583, 109] width 426 height 34
click at [370, 111] on select at bounding box center [369, 111] width 1 height 41
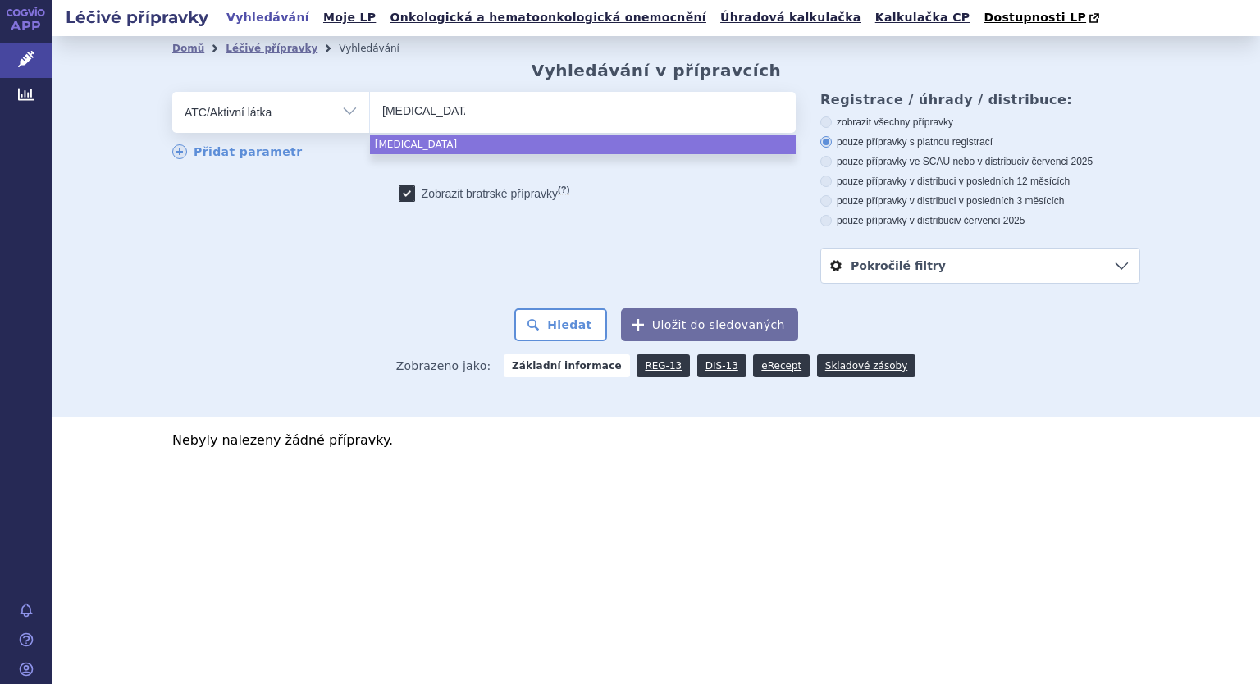
type input "piroxicam"
select select "piroxicam"
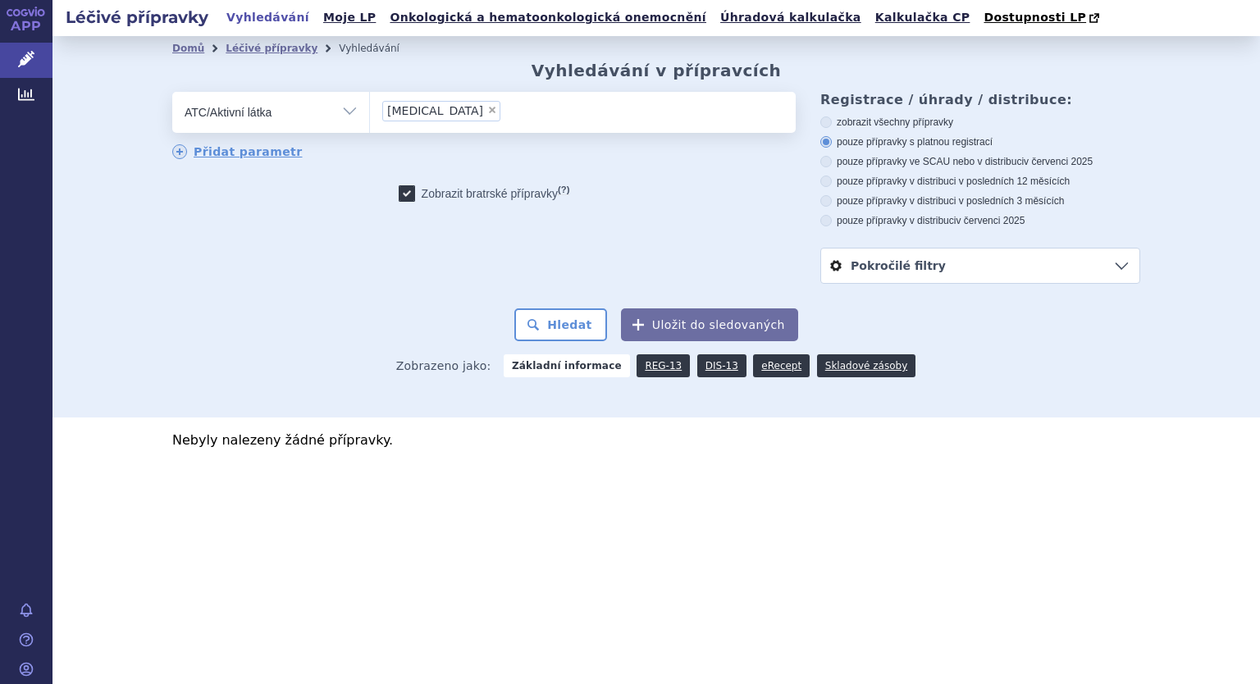
select select
type input "piroxicam"
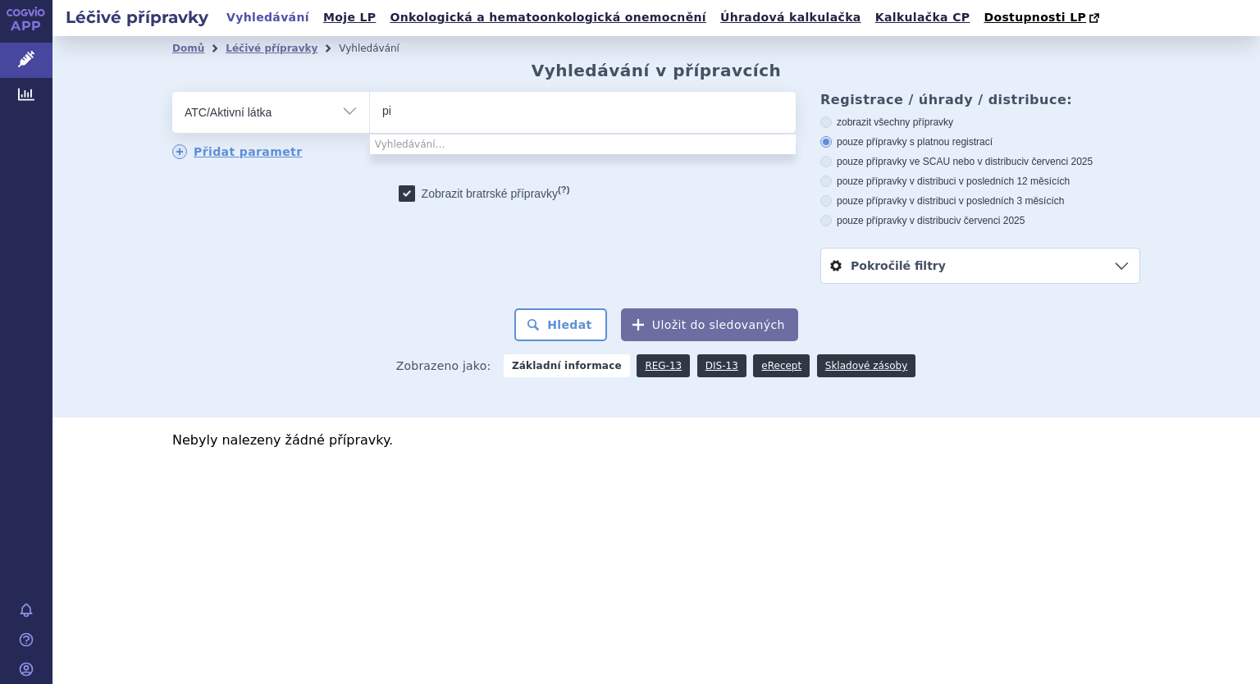
type input "p"
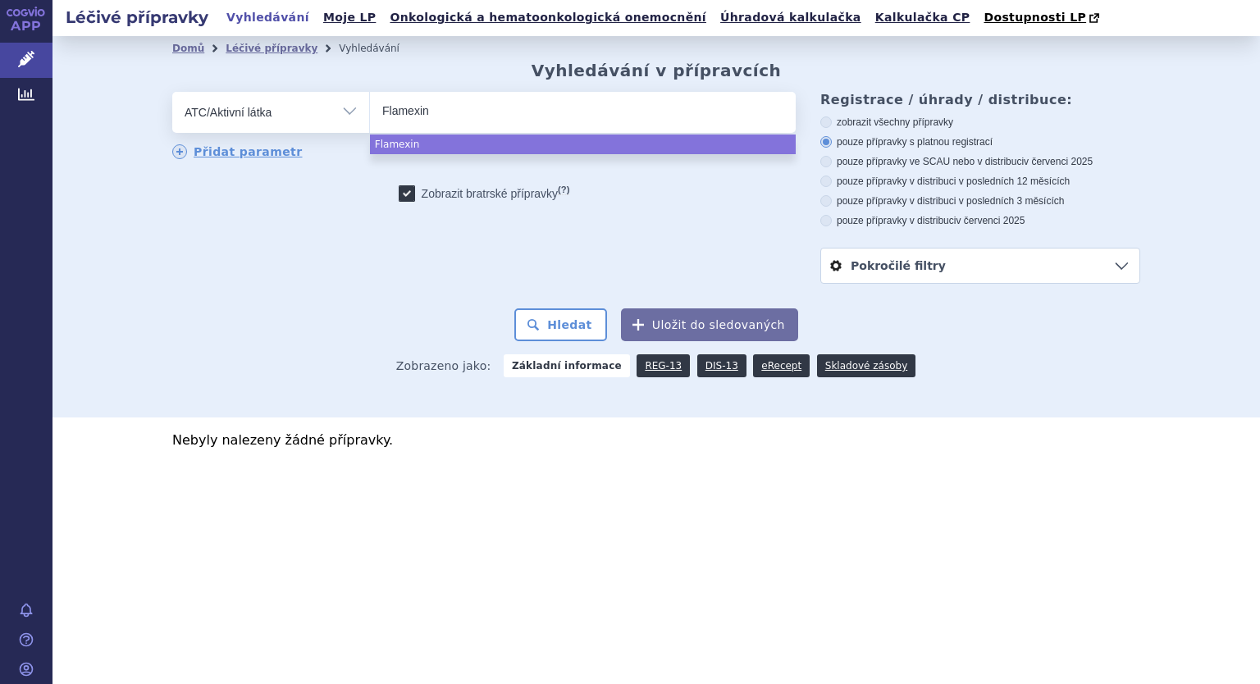
type input "Flamexin"
select select "Flamexin"
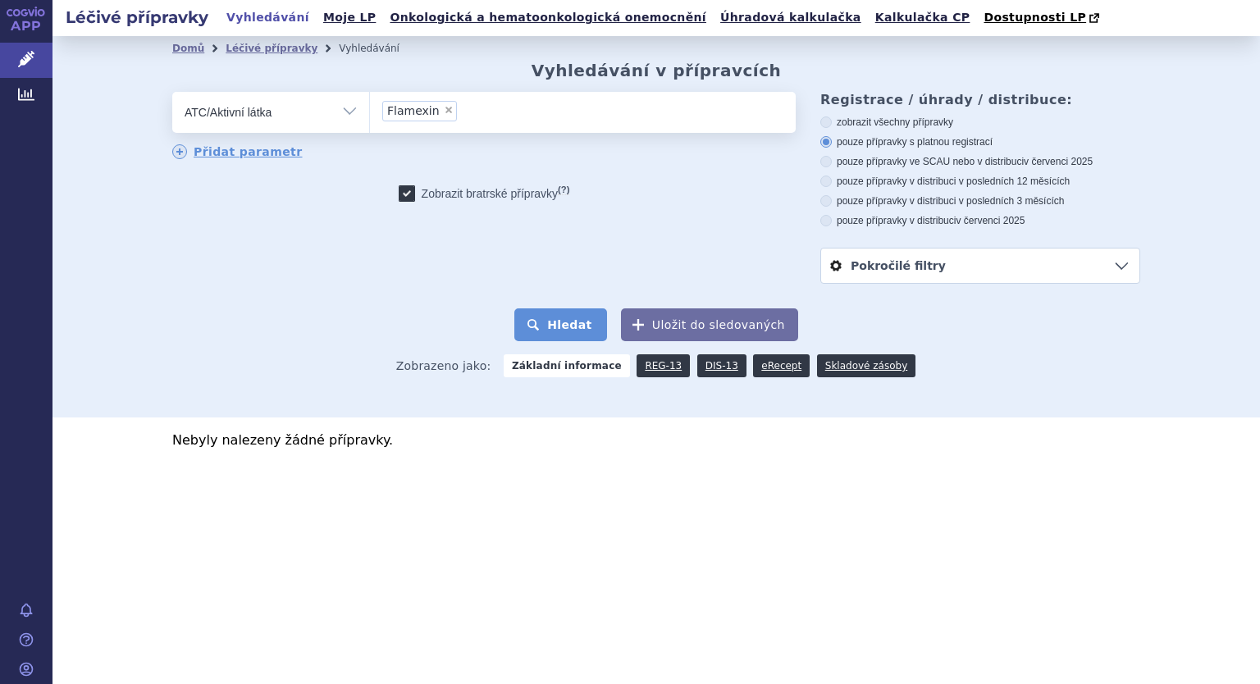
click at [569, 336] on button "Hledat" at bounding box center [560, 324] width 93 height 33
click at [445, 108] on span "×" at bounding box center [449, 110] width 10 height 10
click at [370, 108] on select "Flamexin" at bounding box center [369, 111] width 1 height 41
select select
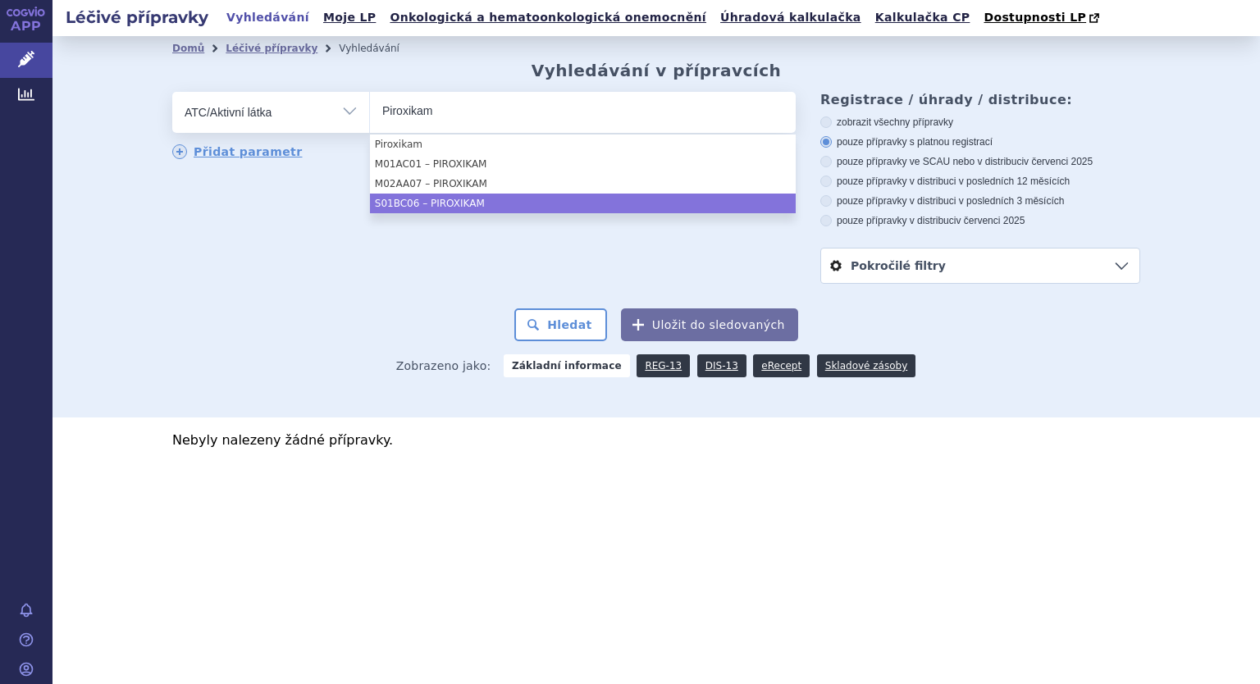
type input "Piroxikam"
select select "S01BC06"
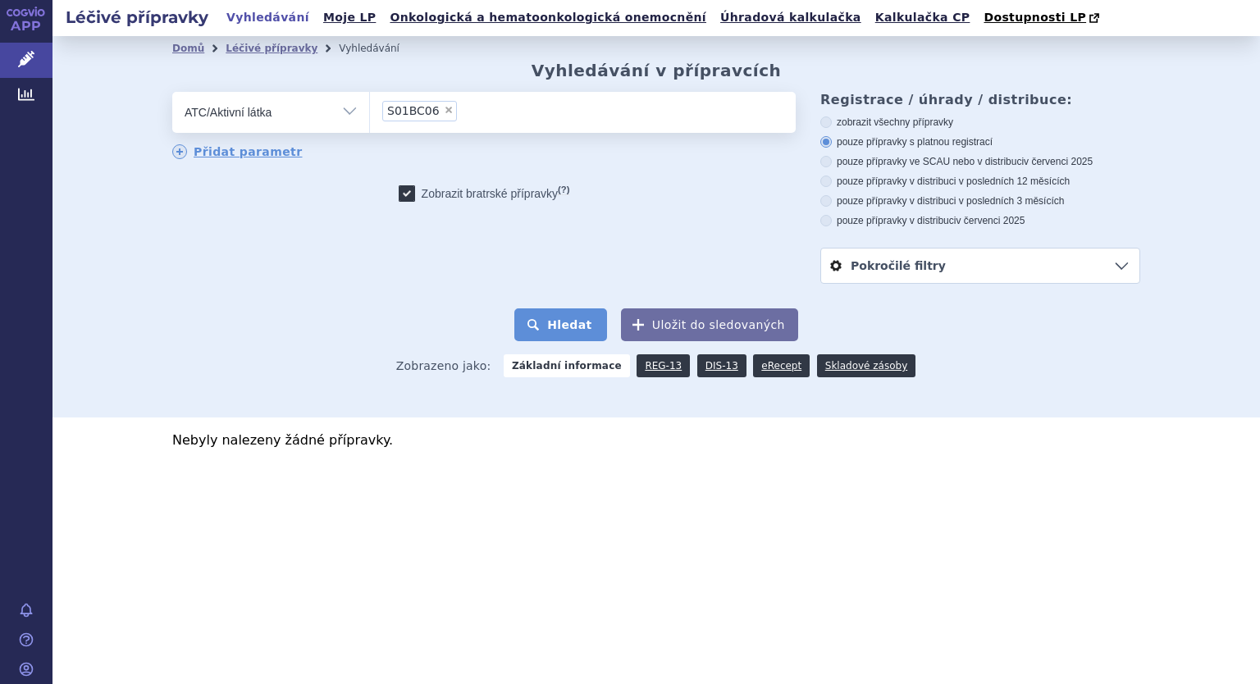
click at [546, 336] on button "Hledat" at bounding box center [560, 324] width 93 height 33
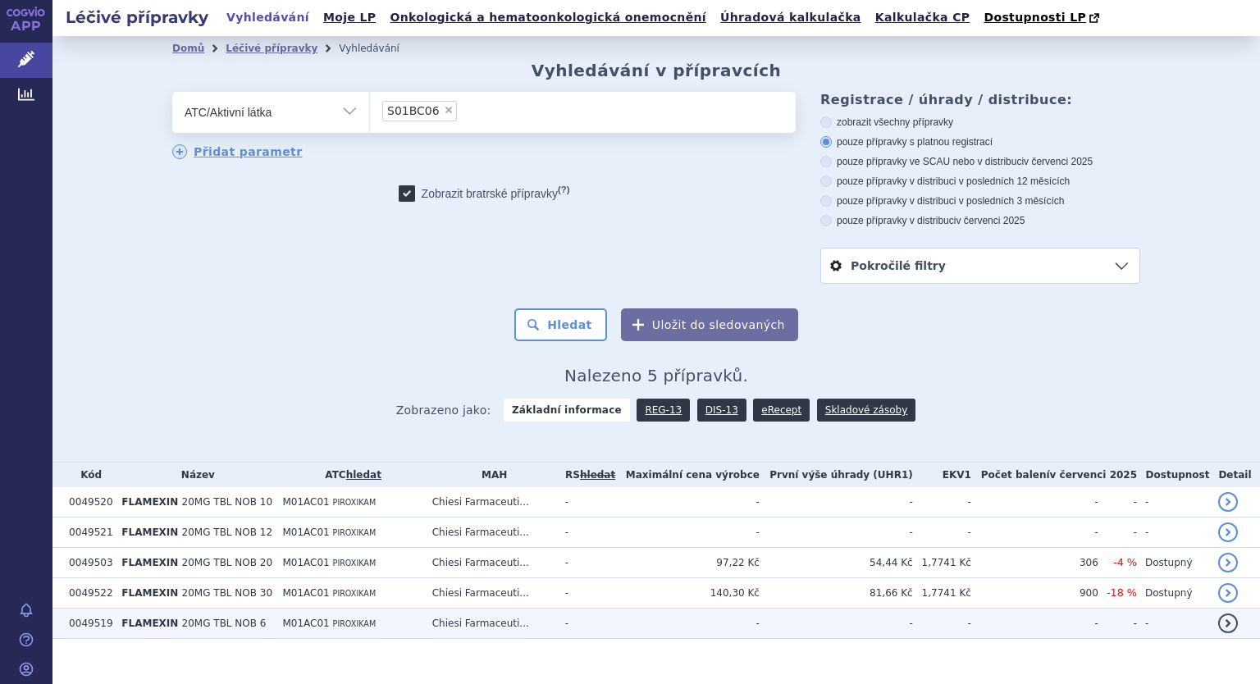
scroll to position [21, 0]
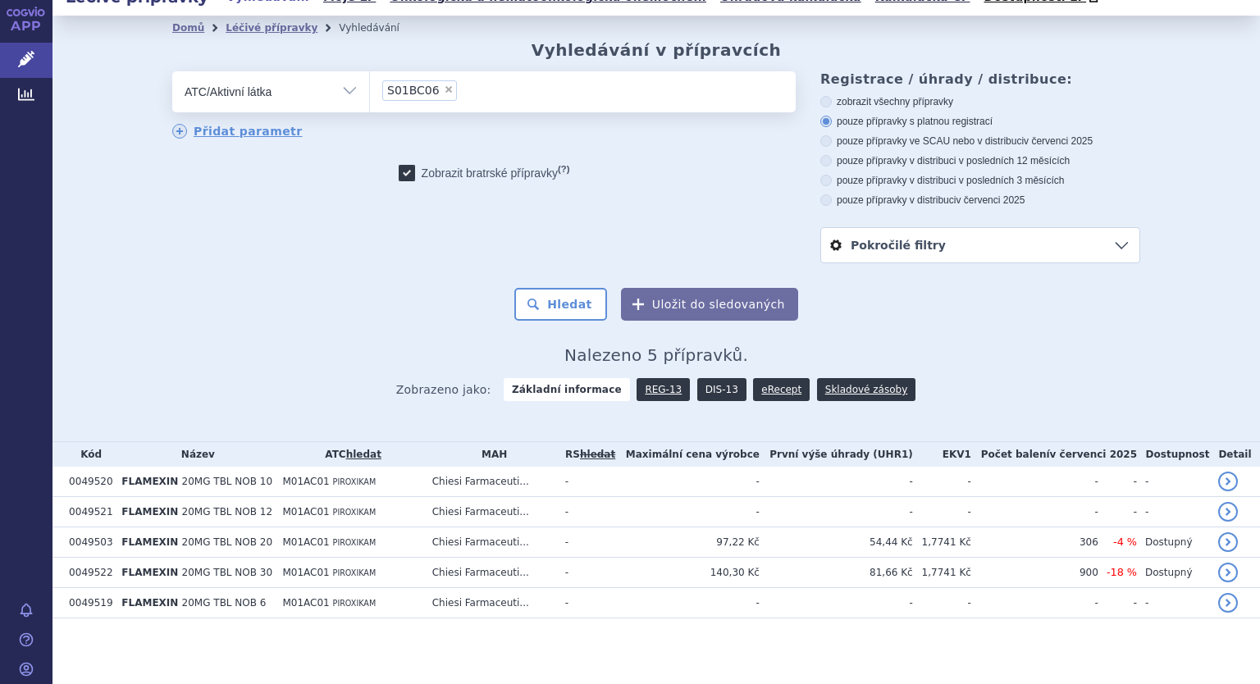
click at [710, 392] on link "DIS-13" at bounding box center [721, 389] width 49 height 23
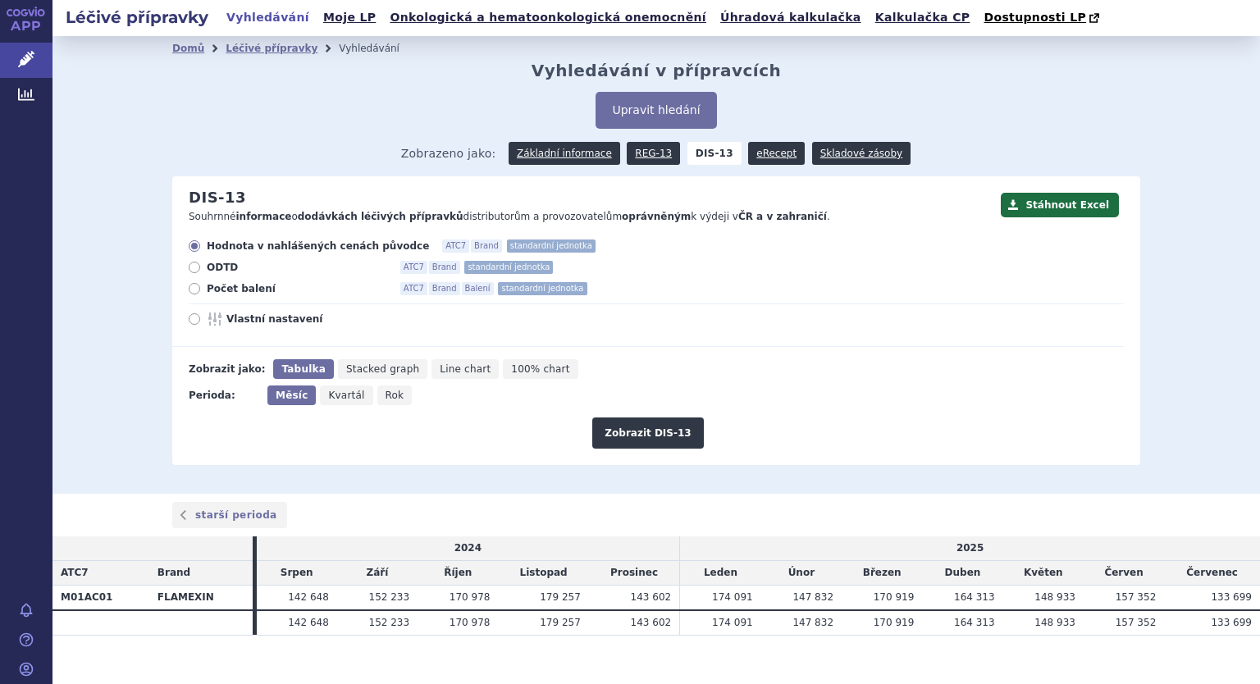
click at [190, 287] on icon at bounding box center [194, 288] width 11 height 11
click at [190, 287] on input "Počet balení ATC7 Brand Balení standardní jednotka" at bounding box center [195, 290] width 11 height 11
radio input "true"
click at [189, 322] on icon at bounding box center [194, 318] width 11 height 11
click at [190, 322] on input "Vlastní nastavení" at bounding box center [195, 321] width 11 height 11
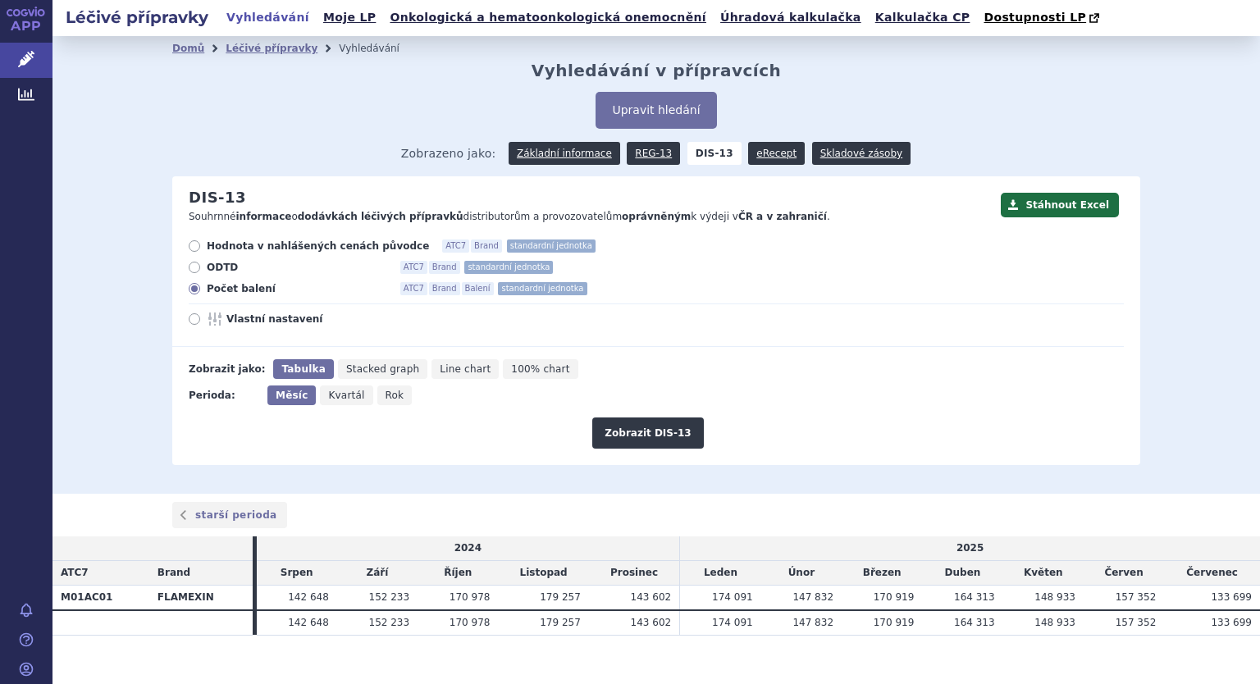
radio input "true"
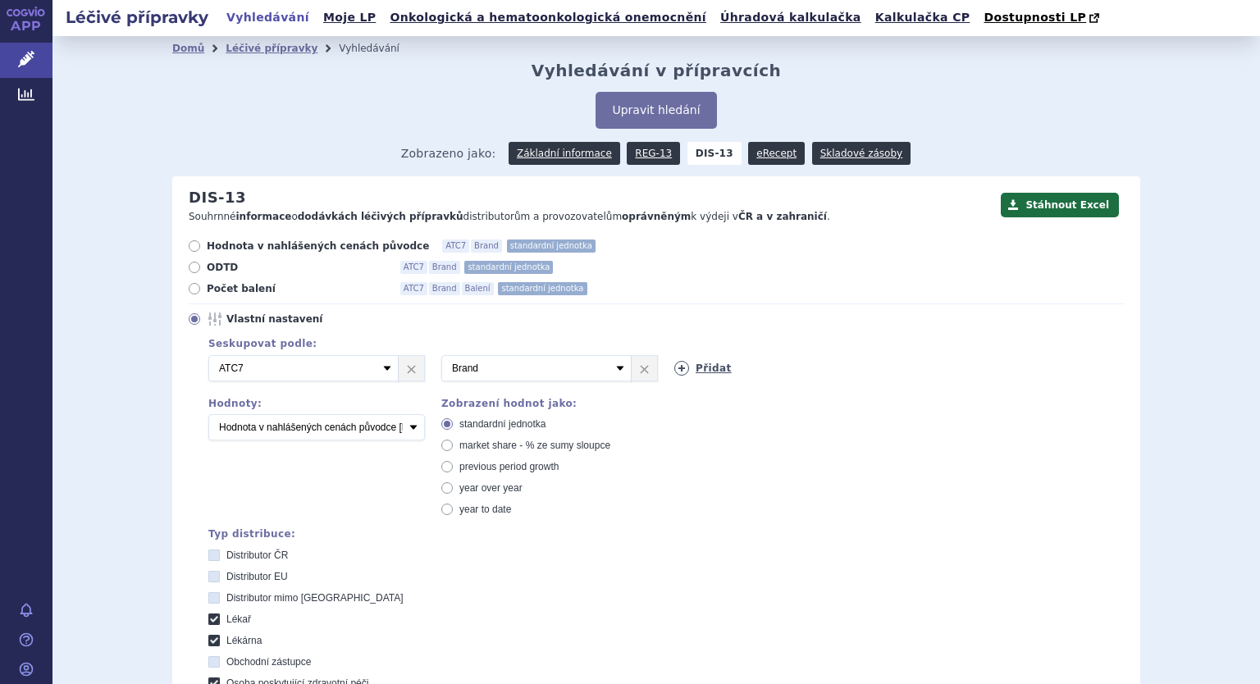
click at [679, 371] on icon at bounding box center [681, 368] width 15 height 15
click at [725, 377] on select "Vyberte groupování ATC3 ATC5 ATC7 Brand Balení SÚKL kód MAH VPOIS Referenční sk…" at bounding box center [769, 368] width 190 height 26
select select "package"
click at [674, 356] on select "Vyberte groupování ATC3 ATC5 ATC7 Brand Balení SÚKL kód MAH VPOIS Referenční sk…" at bounding box center [769, 368] width 190 height 26
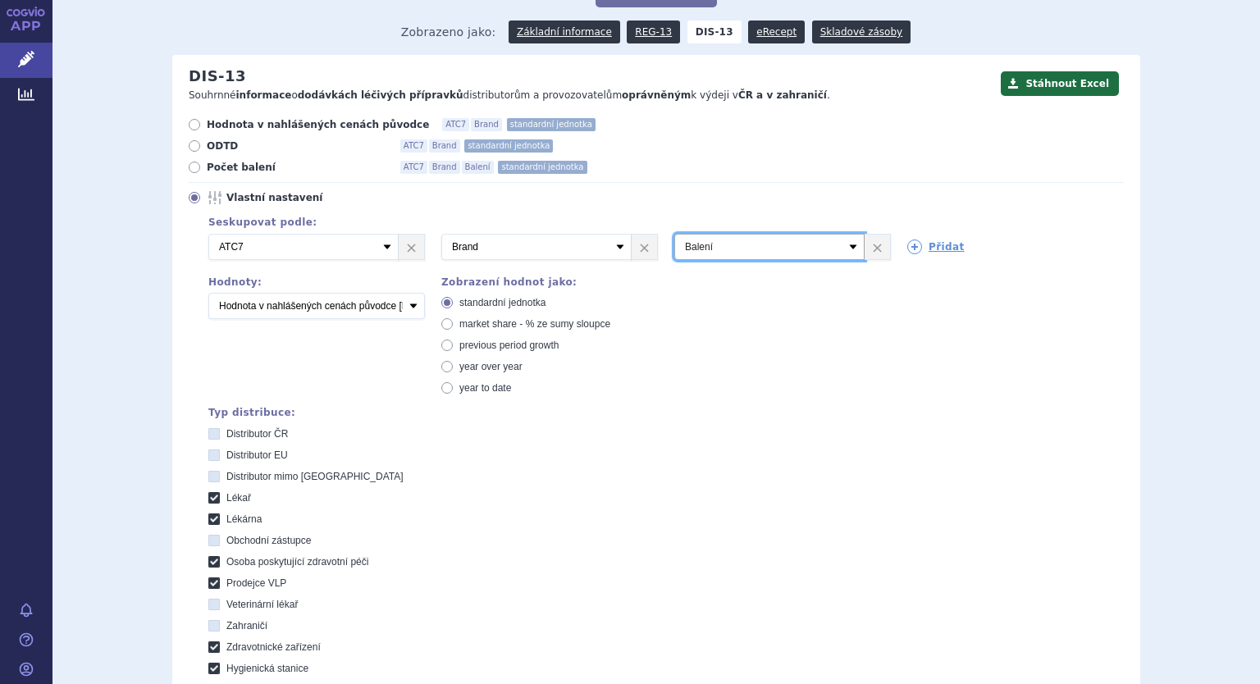
scroll to position [410, 0]
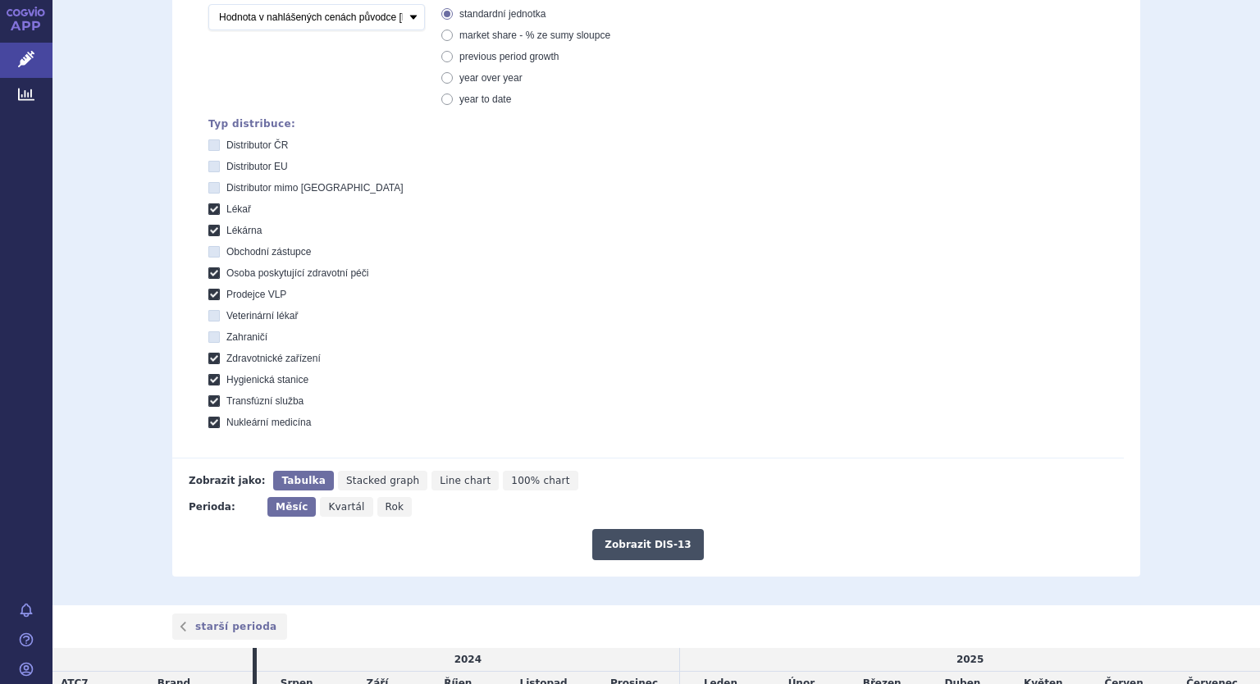
click at [665, 544] on button "Zobrazit DIS-13" at bounding box center [647, 544] width 111 height 31
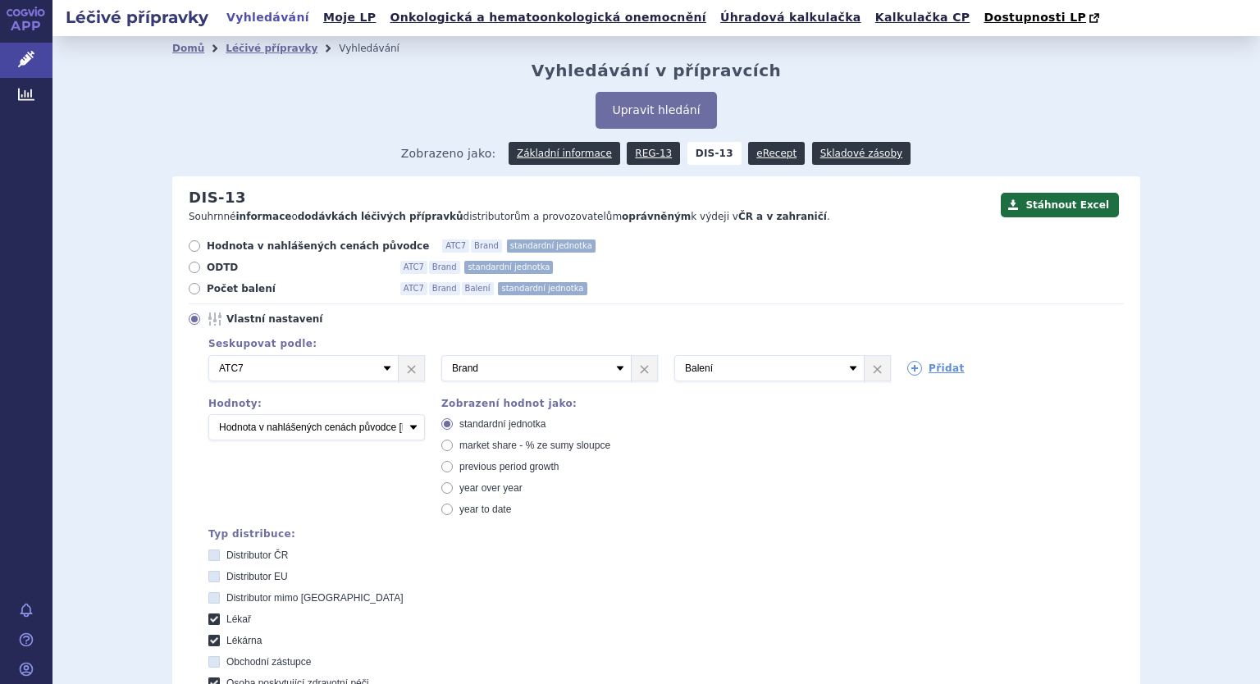
scroll to position [562, 0]
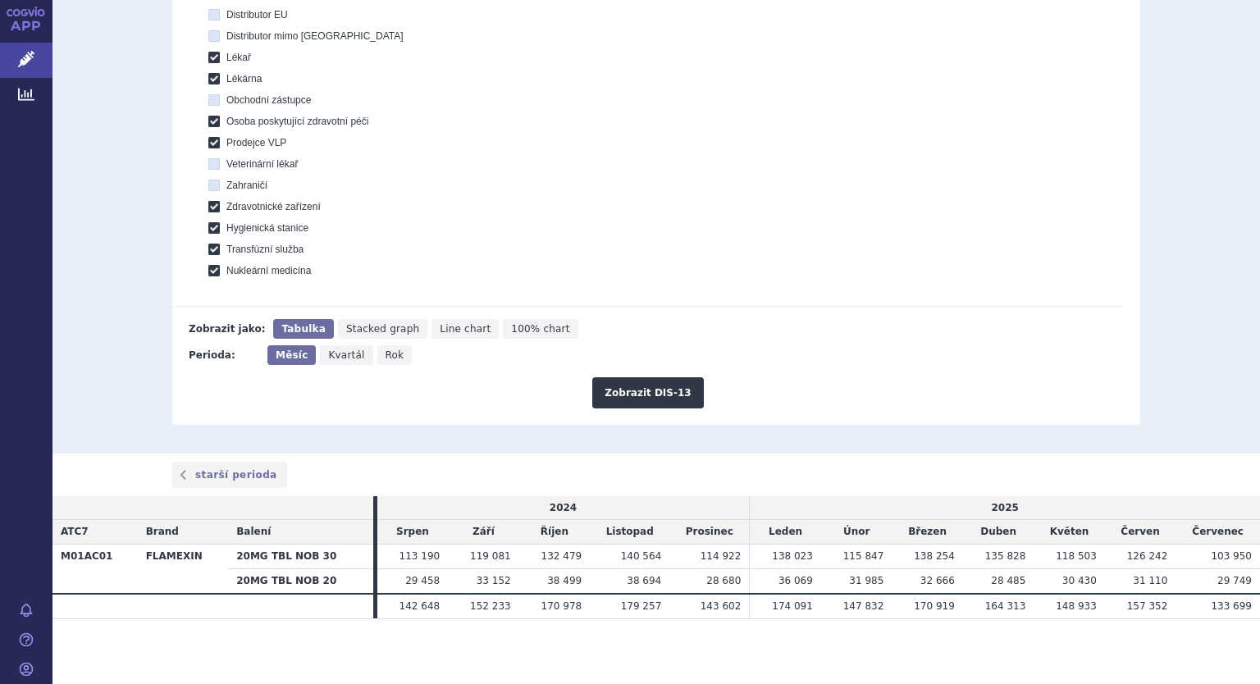
click at [386, 349] on span "Rok" at bounding box center [395, 354] width 19 height 11
click at [384, 349] on input "Rok" at bounding box center [382, 350] width 11 height 11
radio input "true"
click at [649, 391] on button "Zobrazit DIS-13" at bounding box center [647, 392] width 111 height 31
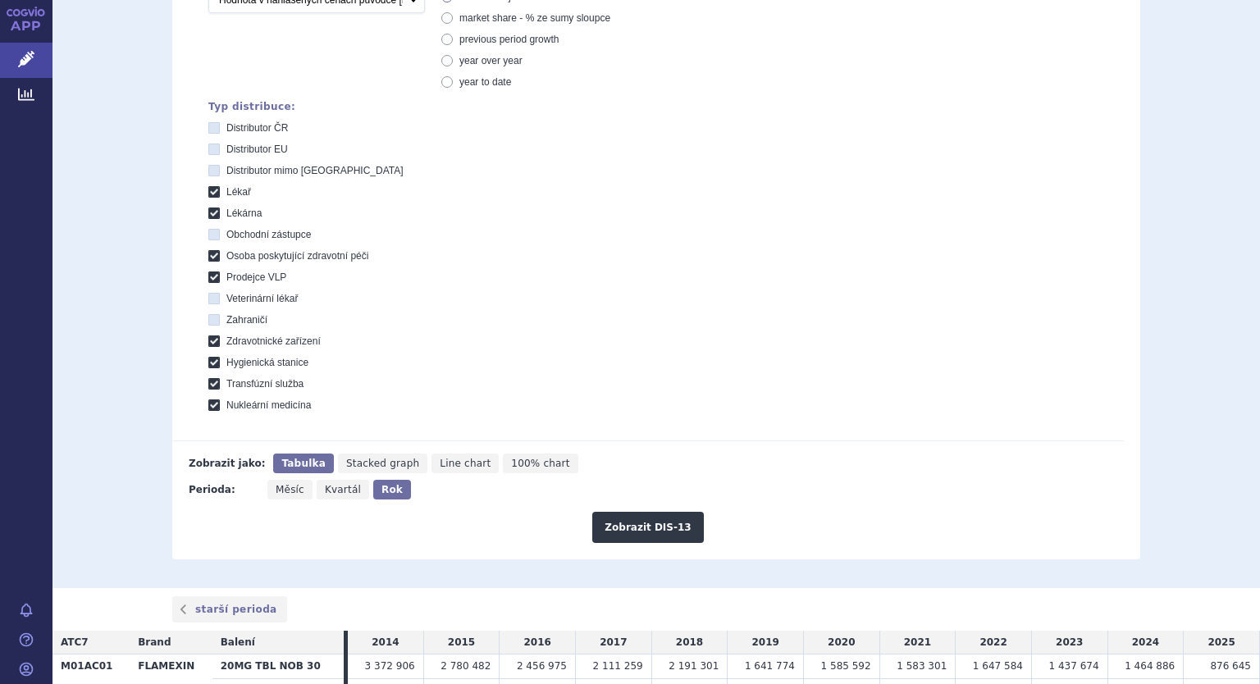
scroll to position [538, 0]
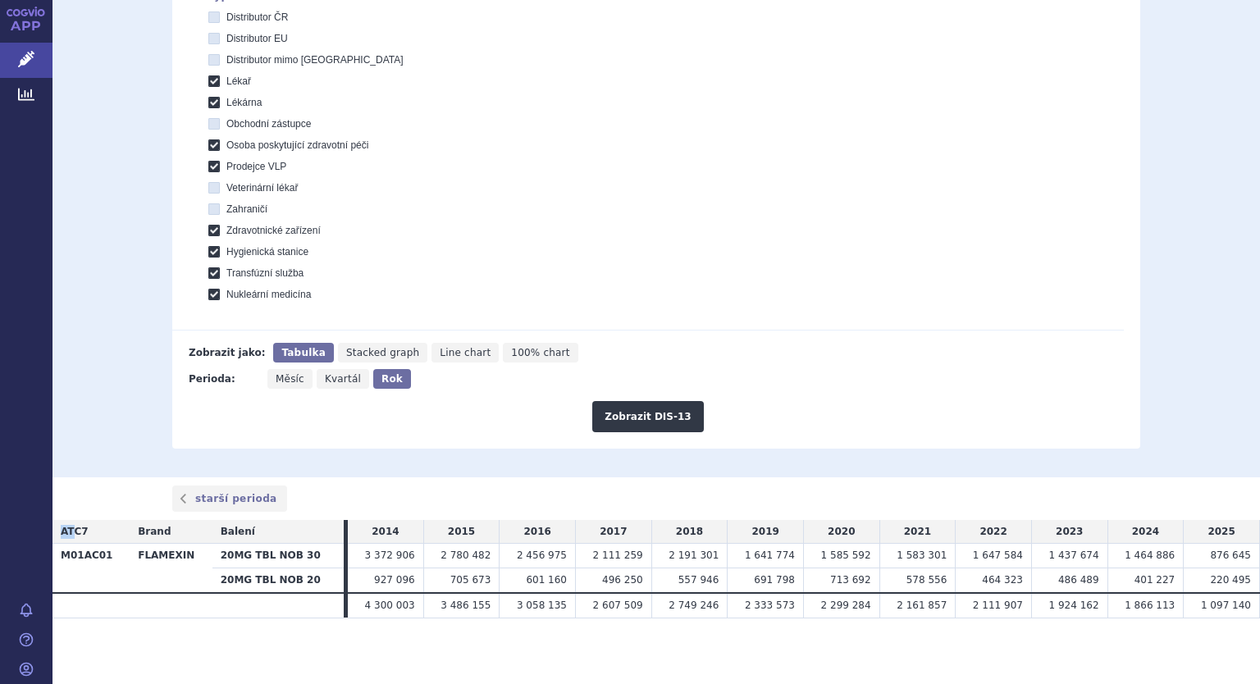
drag, startPoint x: 71, startPoint y: 523, endPoint x: 1259, endPoint y: 602, distance: 1191.4
click at [1259, 602] on div "Léčivé přípravky Vyhledávání Moje LP Onkologická a hematoonkologická onemocnění…" at bounding box center [657, 342] width 1208 height 684
copy table "AT"
click at [276, 373] on span "Měsíc" at bounding box center [290, 378] width 29 height 11
click at [276, 373] on input "Měsíc" at bounding box center [272, 374] width 11 height 11
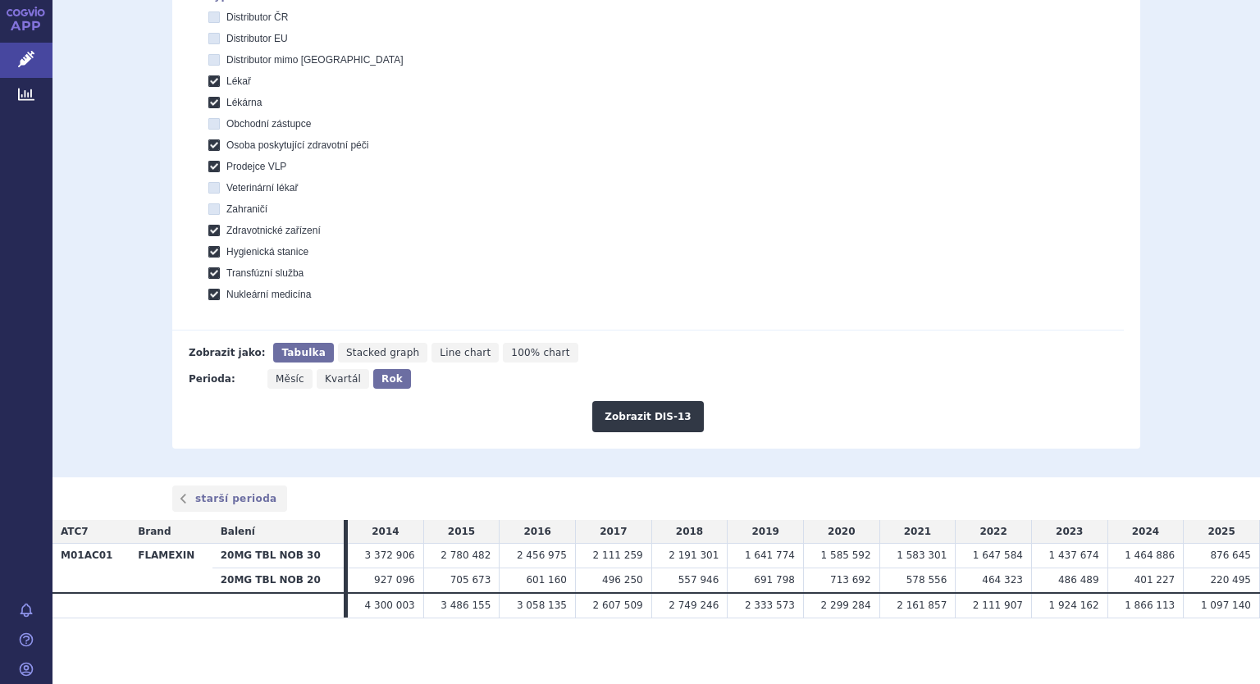
radio input "true"
click at [656, 418] on button "Zobrazit DIS-13" at bounding box center [647, 416] width 111 height 31
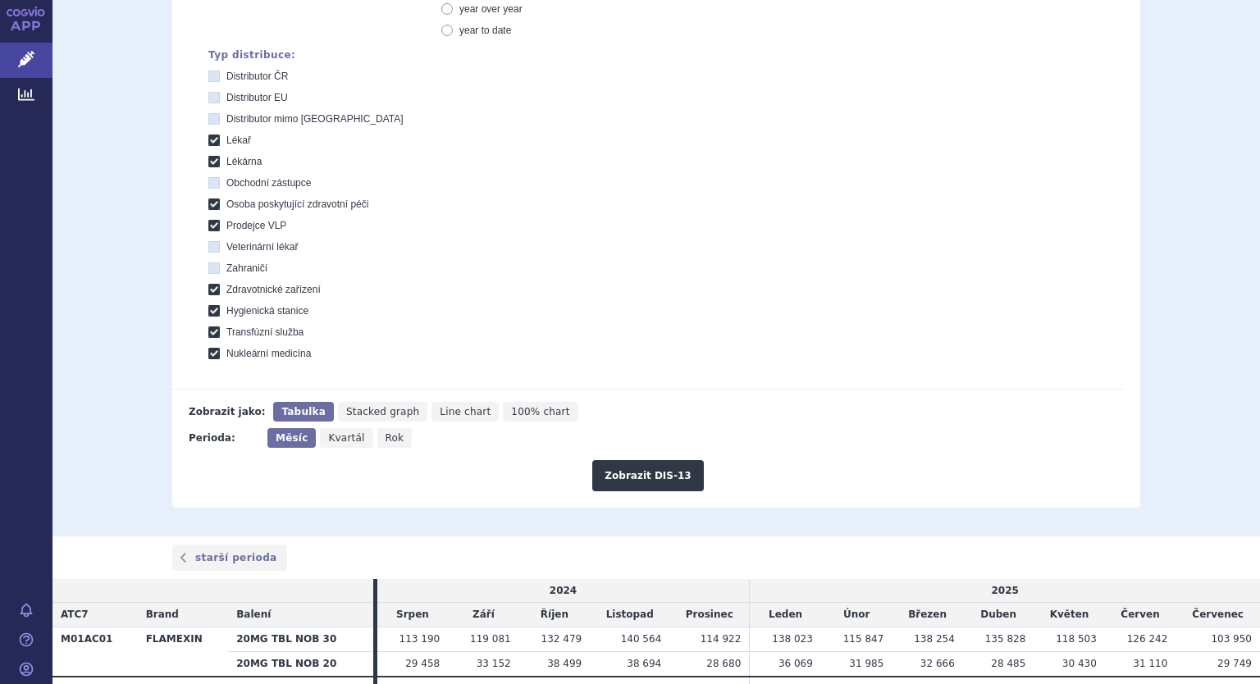
scroll to position [562, 0]
